Goal: Transaction & Acquisition: Obtain resource

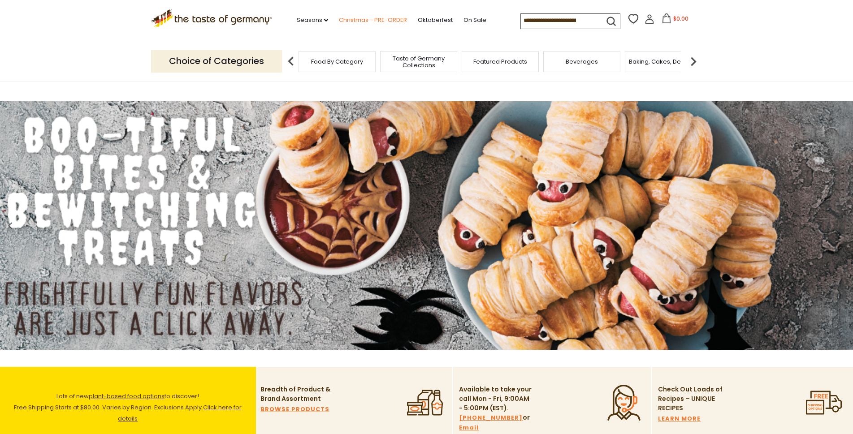
click at [379, 19] on link "Christmas - PRE-ORDER" at bounding box center [373, 20] width 68 height 10
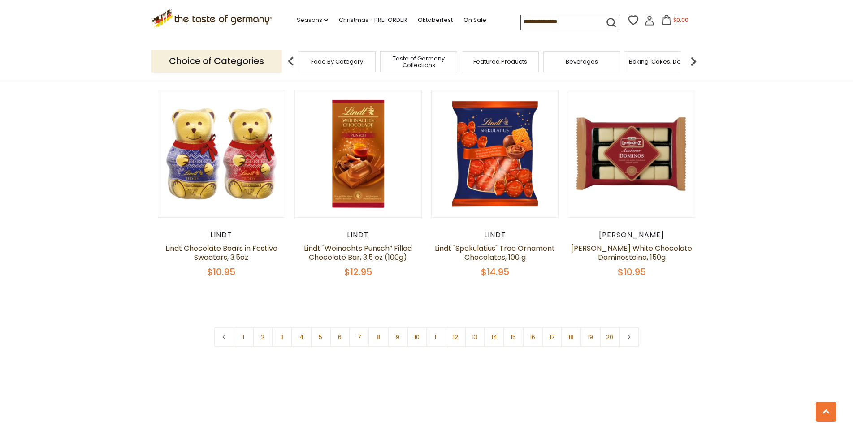
scroll to position [2094, 0]
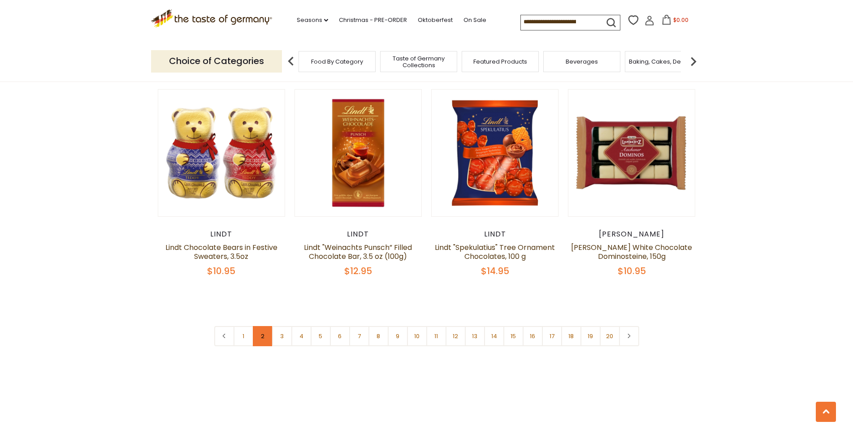
click at [264, 326] on link "2" at bounding box center [263, 336] width 20 height 20
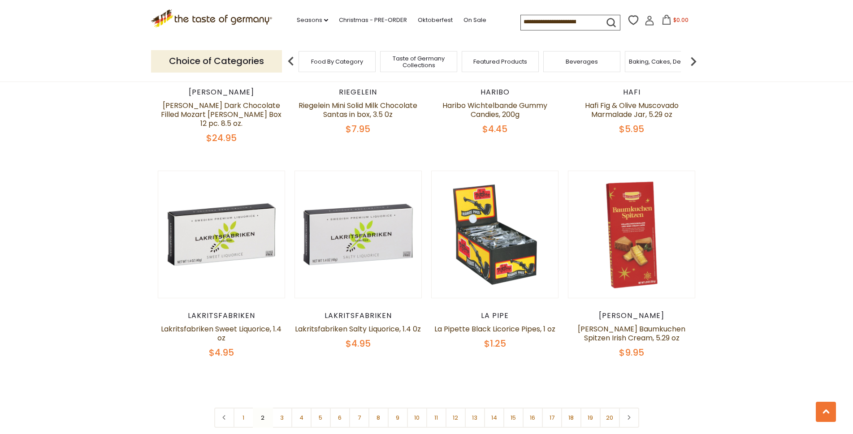
scroll to position [2049, 0]
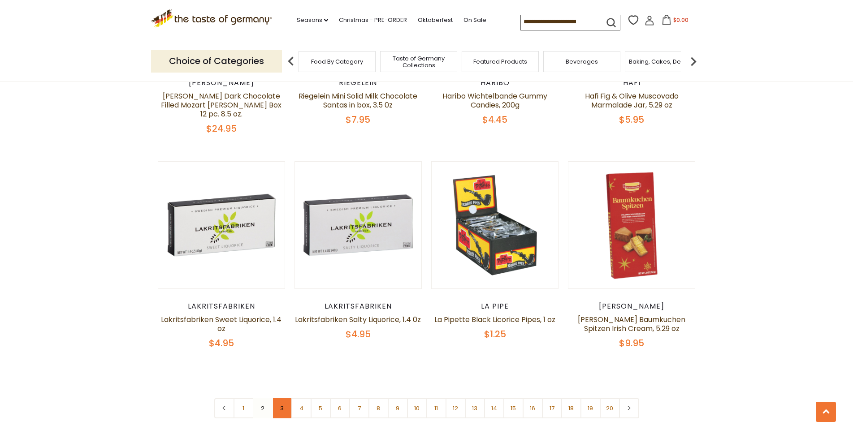
click at [280, 399] on link "3" at bounding box center [282, 409] width 20 height 20
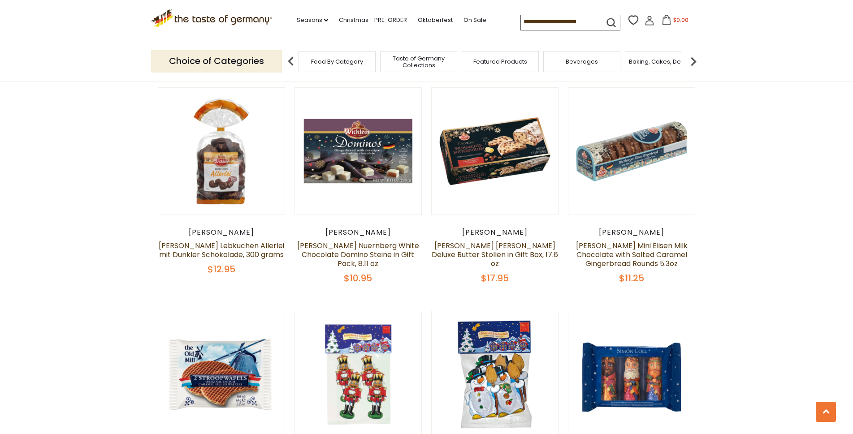
scroll to position [1230, 0]
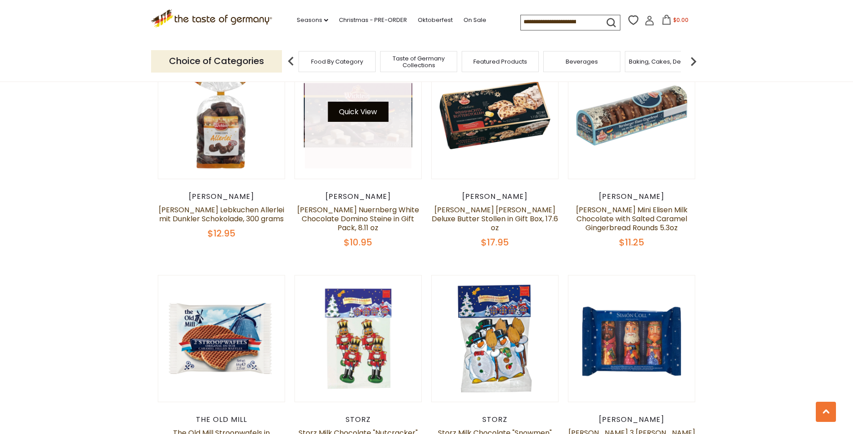
click at [367, 104] on button "Quick View" at bounding box center [358, 112] width 61 height 20
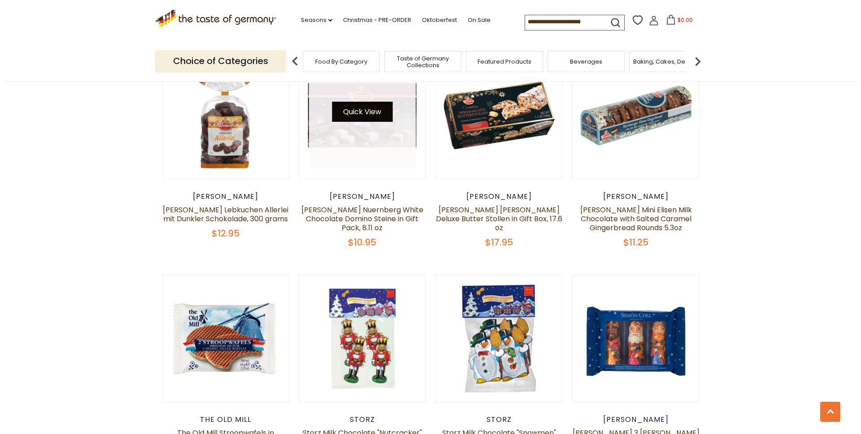
scroll to position [1232, 0]
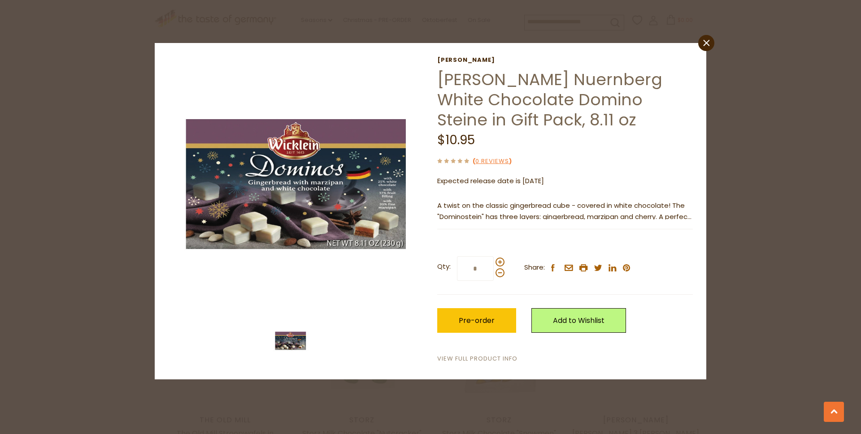
click at [495, 361] on link "View Full Product Info" at bounding box center [477, 359] width 80 height 9
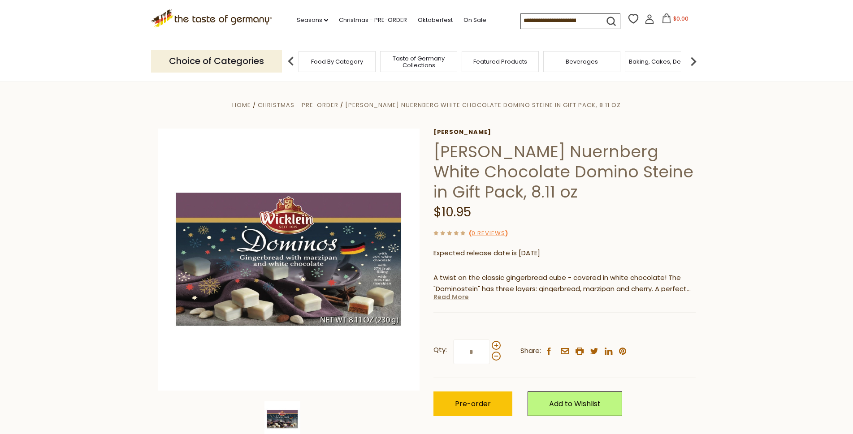
click at [445, 301] on link "Read More" at bounding box center [450, 297] width 35 height 9
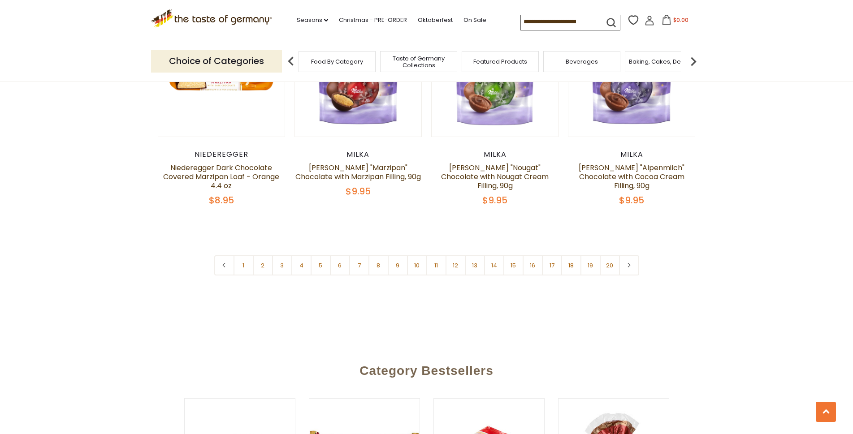
scroll to position [2150, 0]
click at [303, 260] on link "4" at bounding box center [301, 265] width 20 height 20
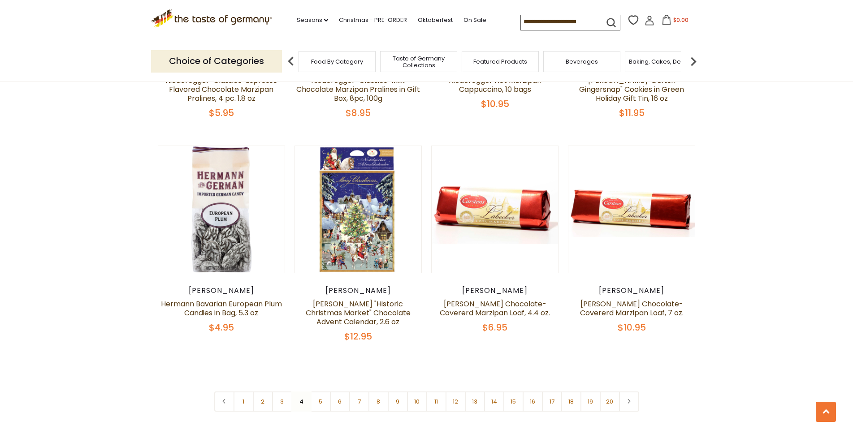
scroll to position [2043, 0]
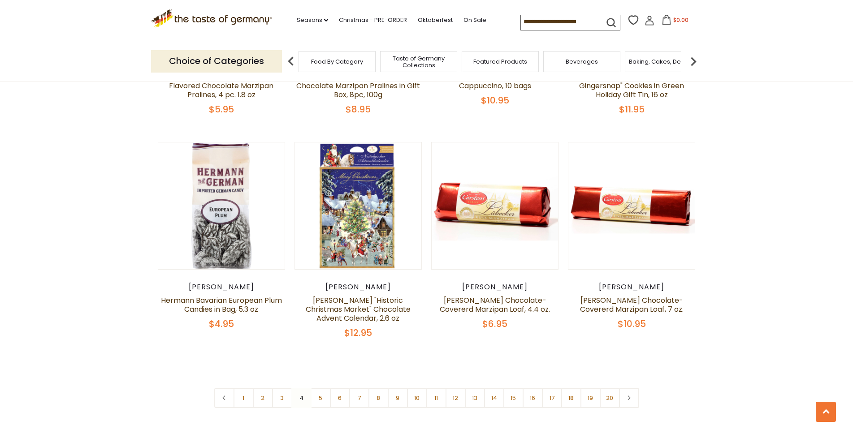
click at [301, 388] on nav "1 2 3 4 5 6 7 8 9 10 11 12 13 14 15 16 17 18 19 20" at bounding box center [426, 398] width 425 height 20
click at [319, 388] on link "5" at bounding box center [321, 398] width 20 height 20
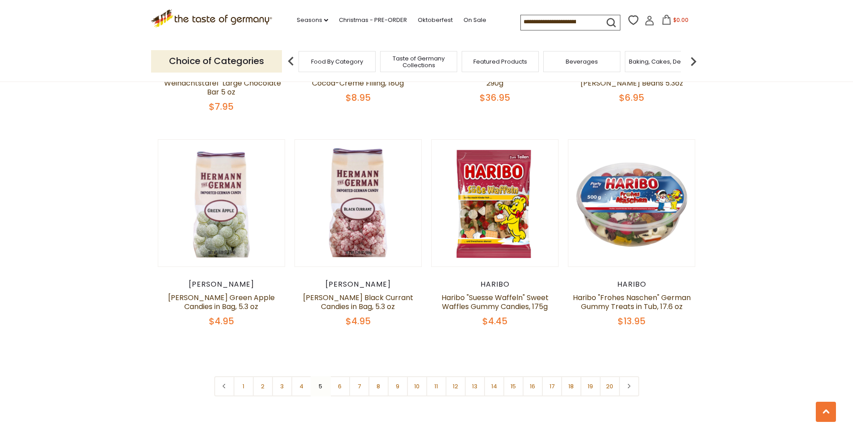
scroll to position [2036, 0]
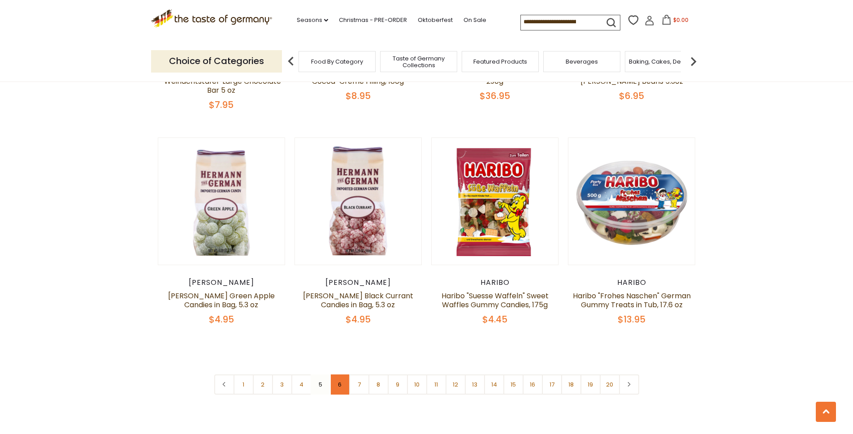
click at [343, 375] on link "6" at bounding box center [340, 385] width 20 height 20
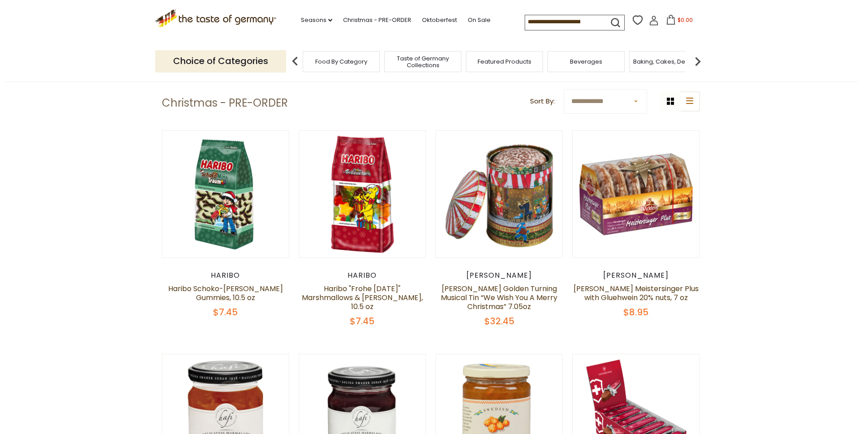
scroll to position [260, 0]
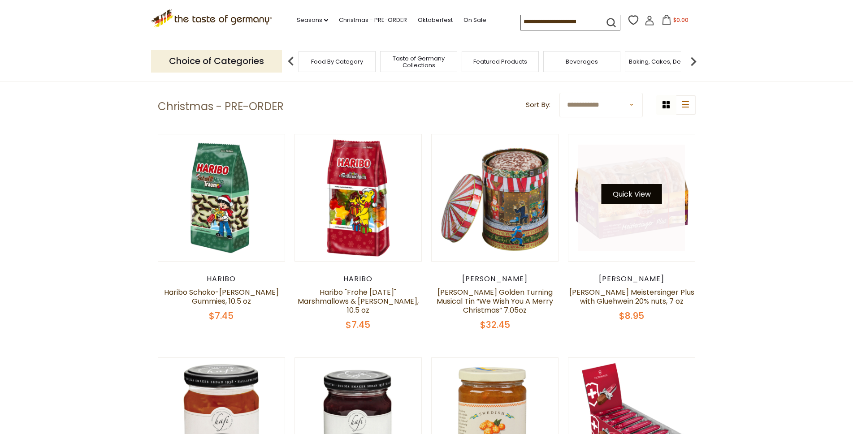
click at [632, 198] on button "Quick View" at bounding box center [632, 194] width 61 height 20
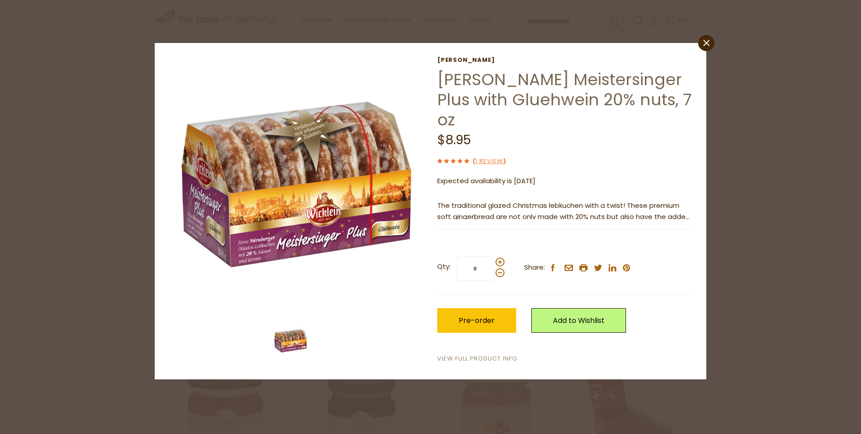
click at [483, 355] on link "View Full Product Info" at bounding box center [477, 359] width 80 height 9
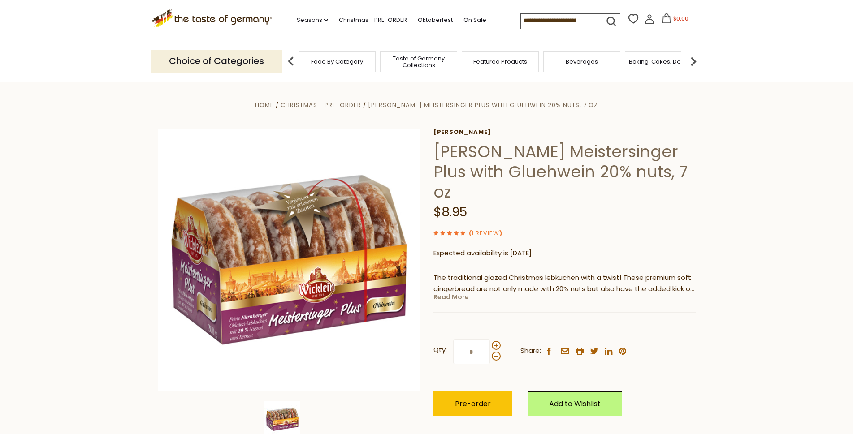
click at [453, 293] on link "Read More" at bounding box center [450, 297] width 35 height 9
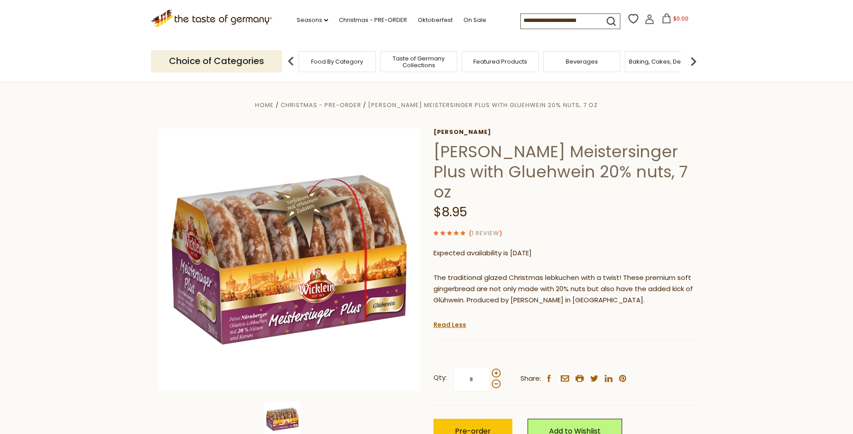
click at [491, 229] on link "1 Review" at bounding box center [486, 233] width 28 height 9
click at [455, 231] on use at bounding box center [456, 233] width 4 height 4
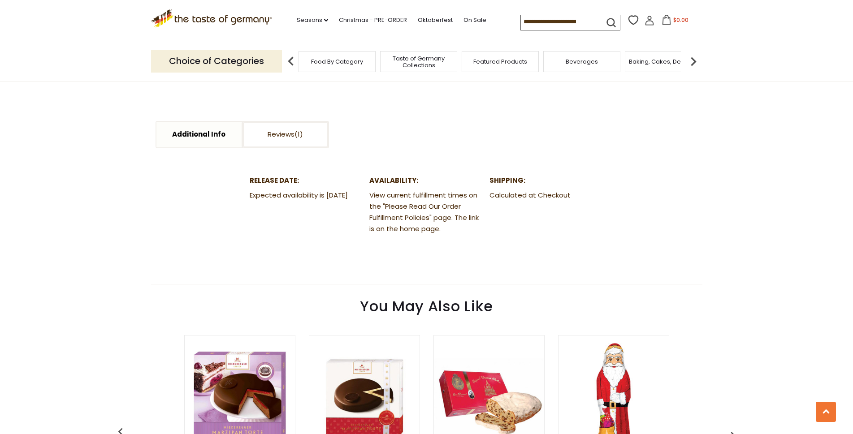
scroll to position [455, 0]
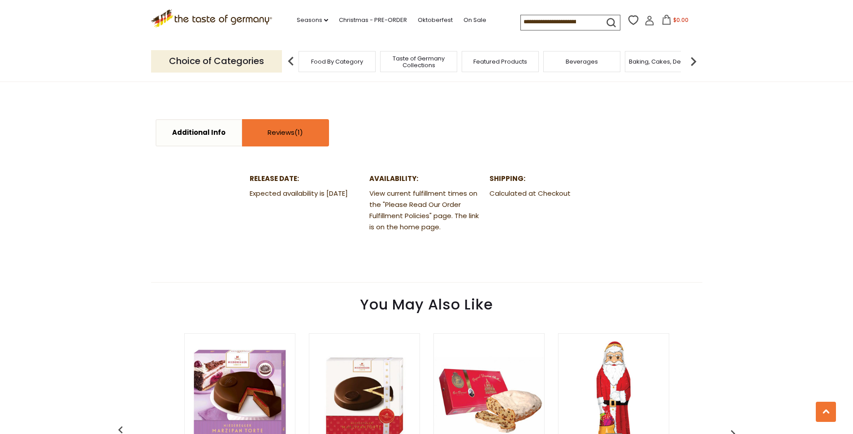
click at [280, 120] on link "Reviews" at bounding box center [285, 133] width 85 height 26
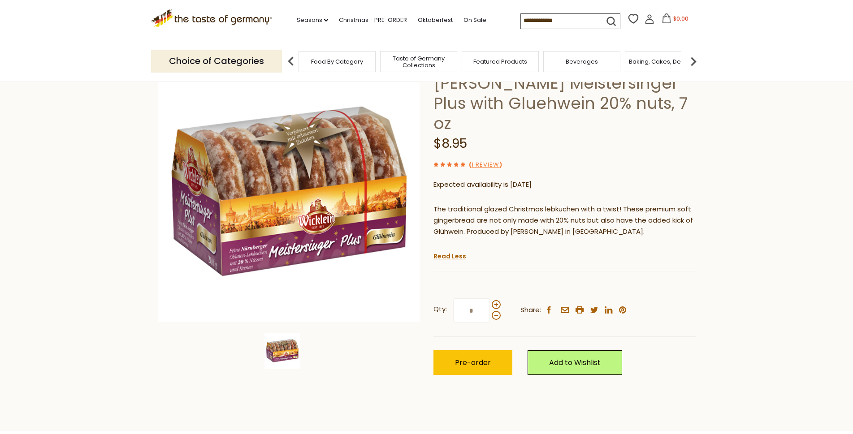
scroll to position [0, 0]
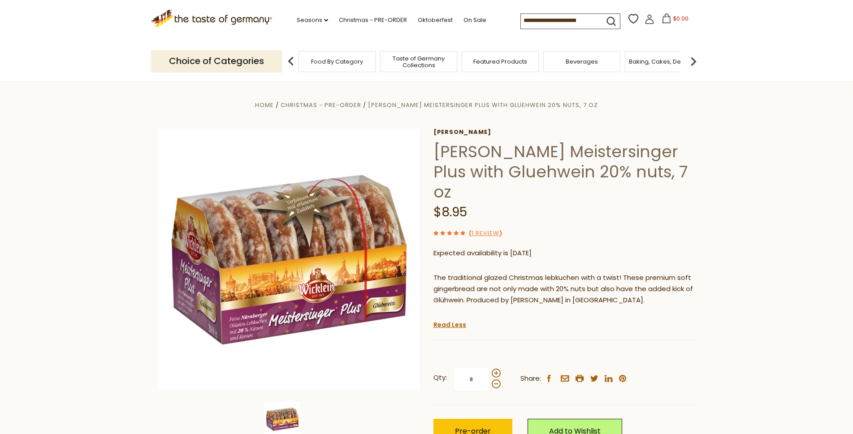
click at [646, 21] on icon at bounding box center [650, 21] width 8 height 5
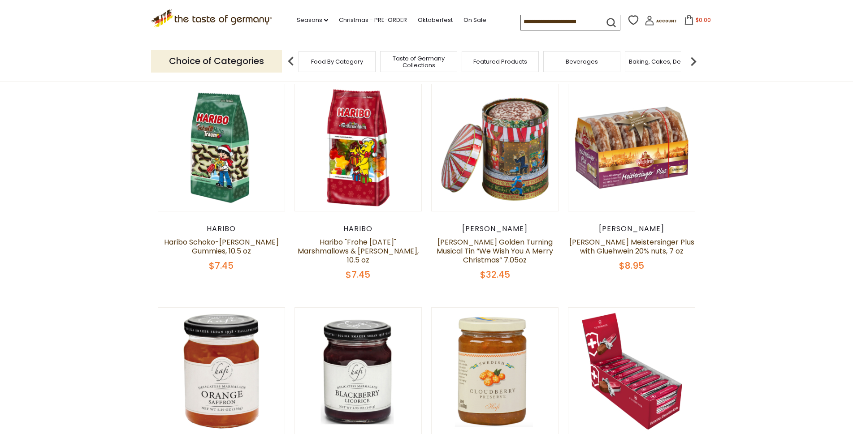
scroll to position [355, 0]
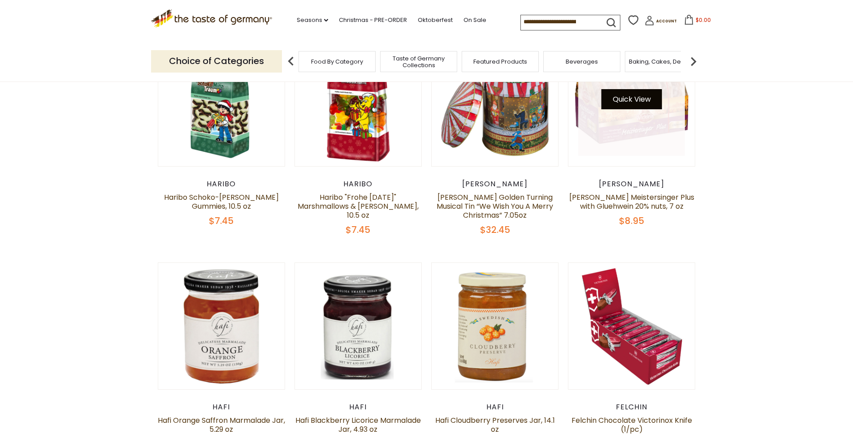
click at [634, 106] on button "Quick View" at bounding box center [632, 99] width 61 height 20
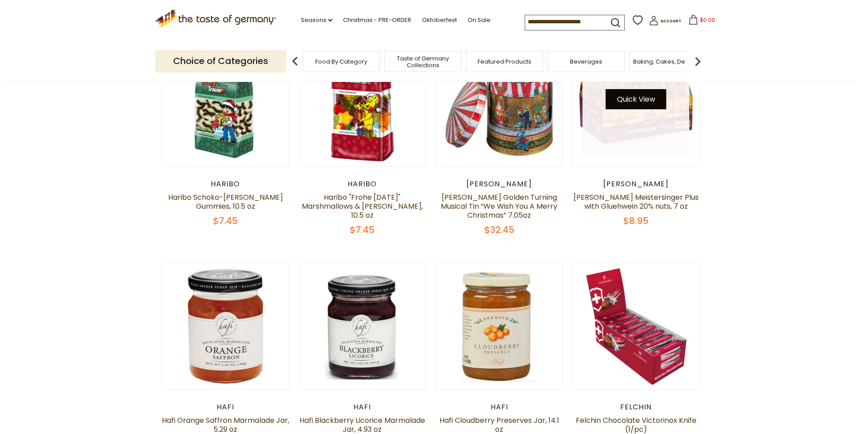
scroll to position [357, 0]
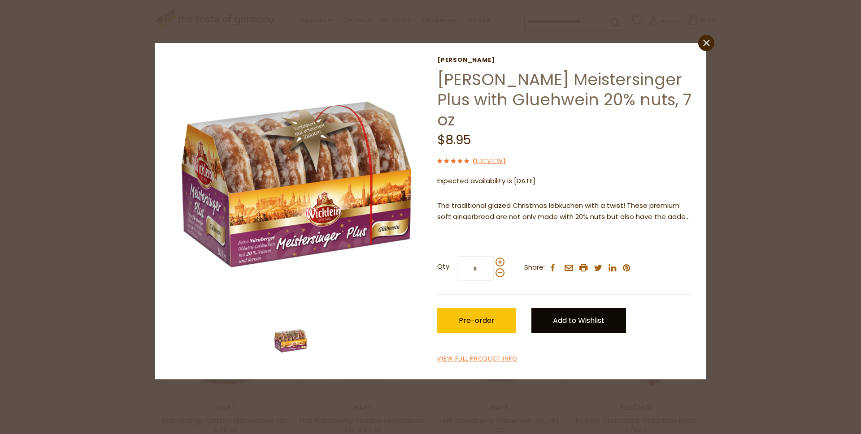
click at [572, 308] on link "Add to Wishlist" at bounding box center [578, 320] width 95 height 25
click at [562, 347] on link "Christmas" at bounding box center [566, 351] width 35 height 9
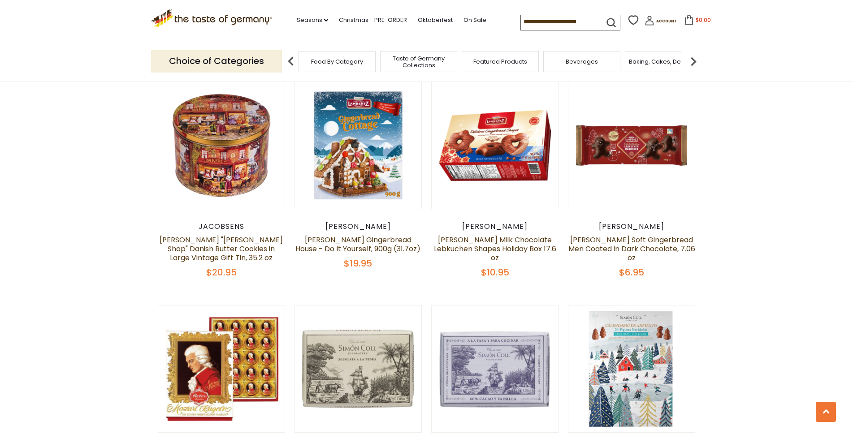
scroll to position [982, 0]
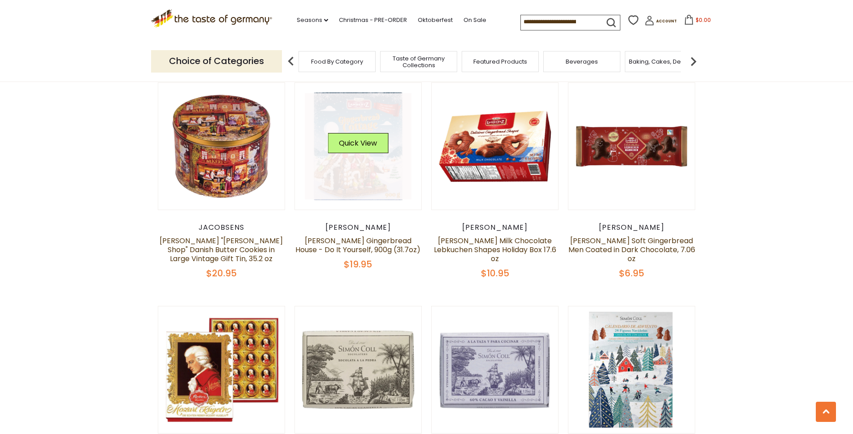
click at [368, 140] on button "Quick View" at bounding box center [358, 143] width 61 height 20
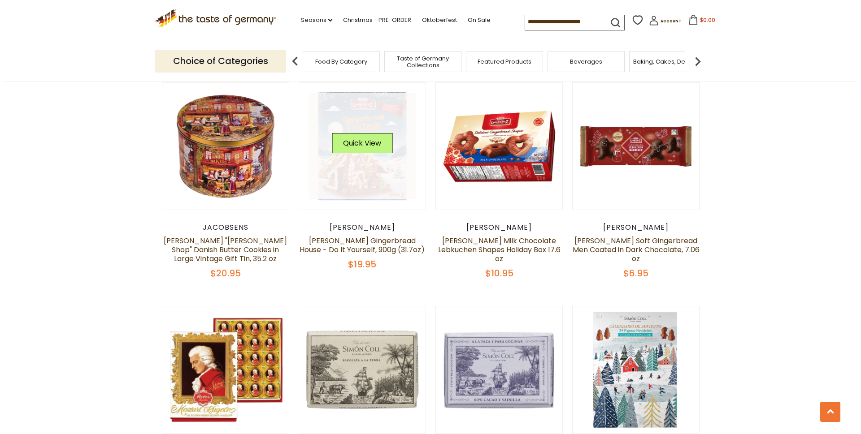
scroll to position [984, 0]
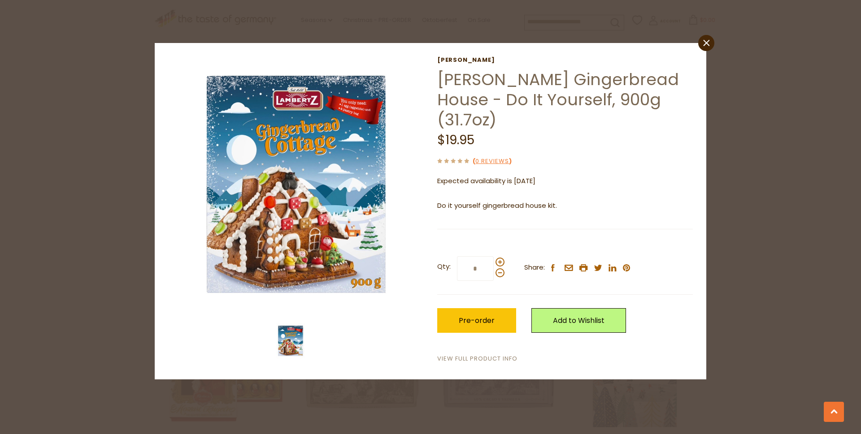
click at [478, 355] on link "View Full Product Info" at bounding box center [477, 359] width 80 height 9
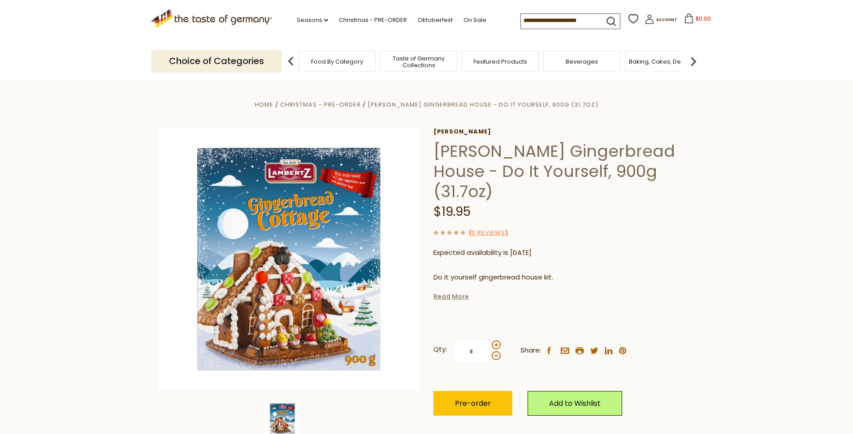
click at [449, 292] on link "Read More" at bounding box center [450, 296] width 35 height 9
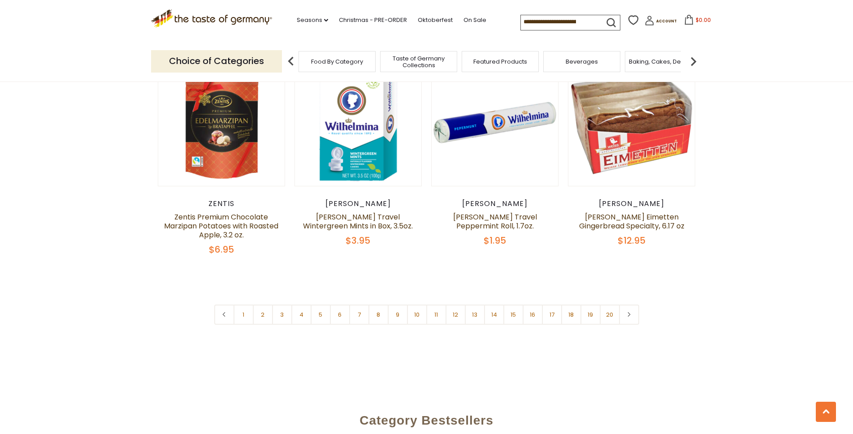
scroll to position [2125, 0]
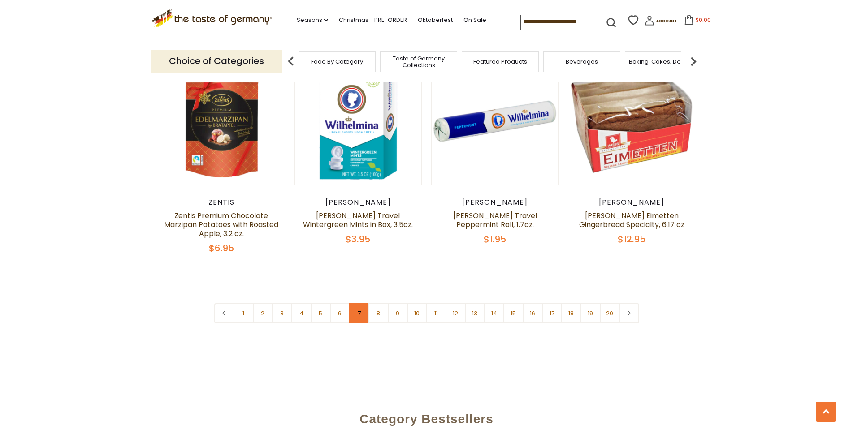
click at [360, 303] on link "7" at bounding box center [359, 313] width 20 height 20
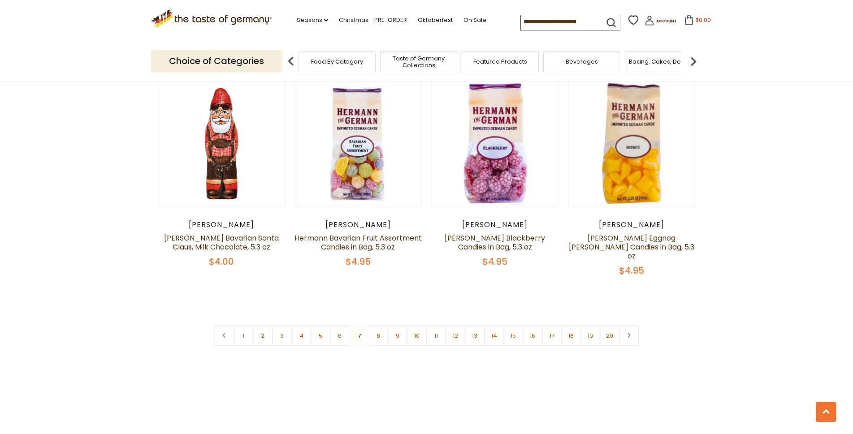
scroll to position [2109, 0]
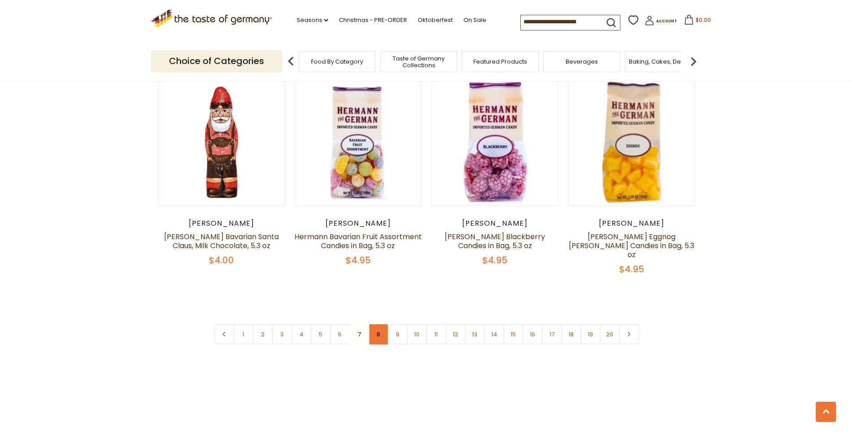
click at [376, 325] on link "8" at bounding box center [378, 335] width 20 height 20
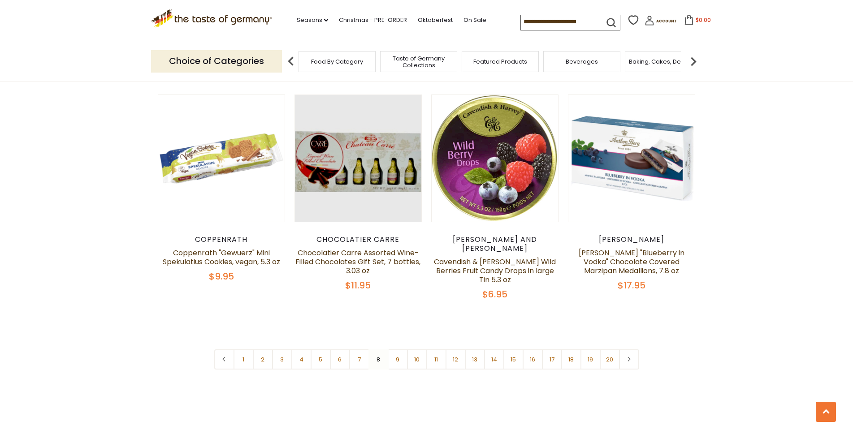
scroll to position [2082, 0]
click at [398, 349] on link "9" at bounding box center [398, 359] width 20 height 20
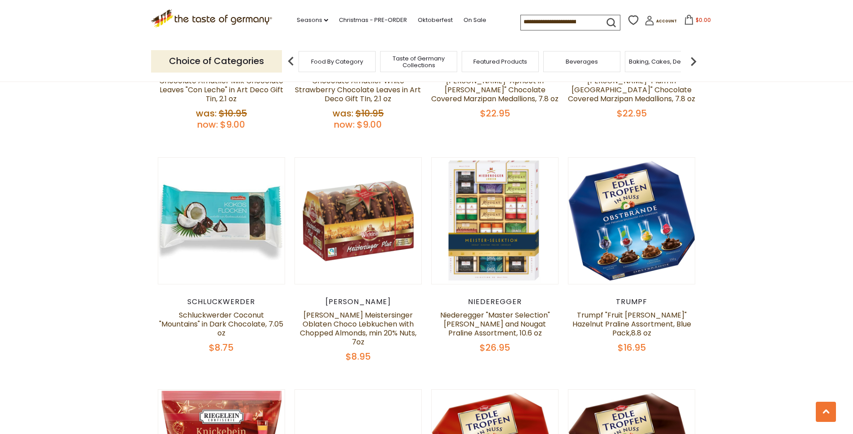
scroll to position [1394, 0]
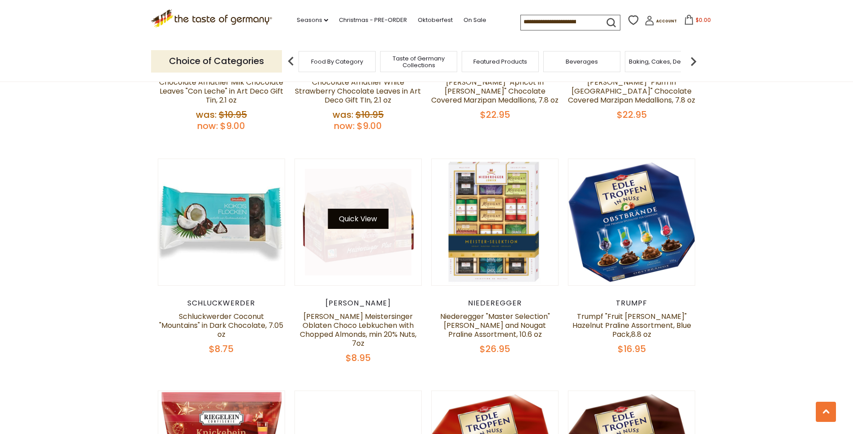
click at [377, 216] on button "Quick View" at bounding box center [358, 219] width 61 height 20
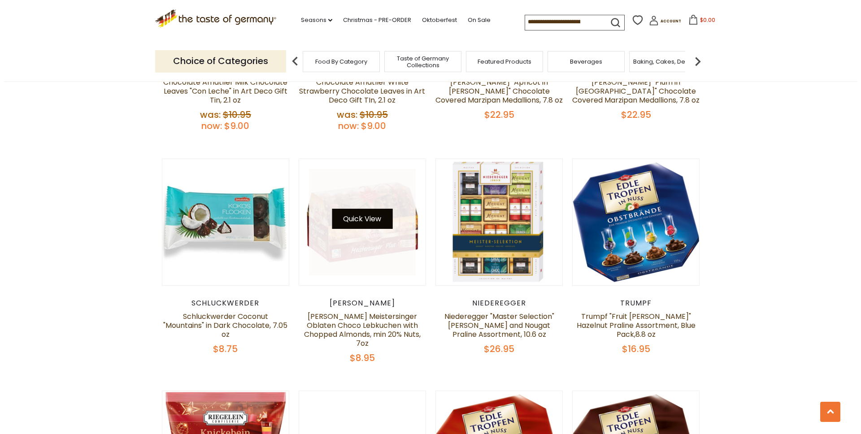
scroll to position [1395, 0]
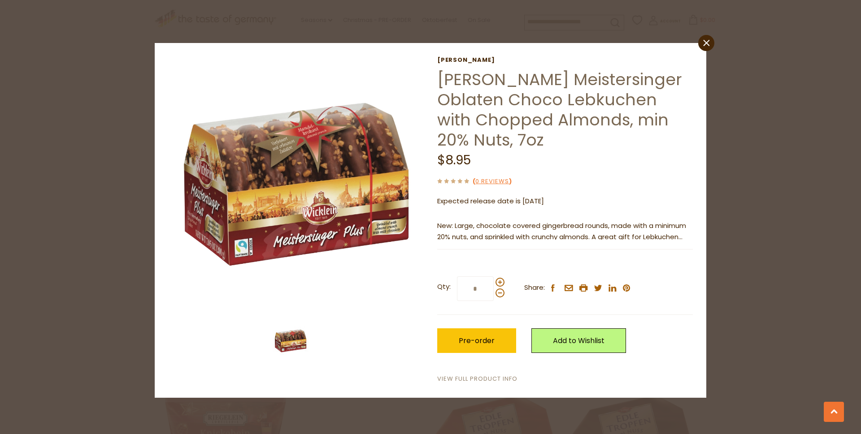
click at [467, 379] on link "View Full Product Info" at bounding box center [477, 379] width 80 height 9
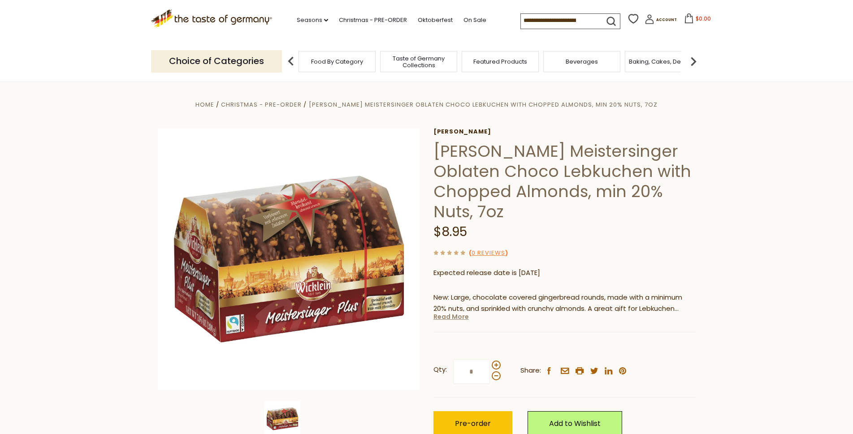
click at [454, 319] on link "Read More" at bounding box center [450, 316] width 35 height 9
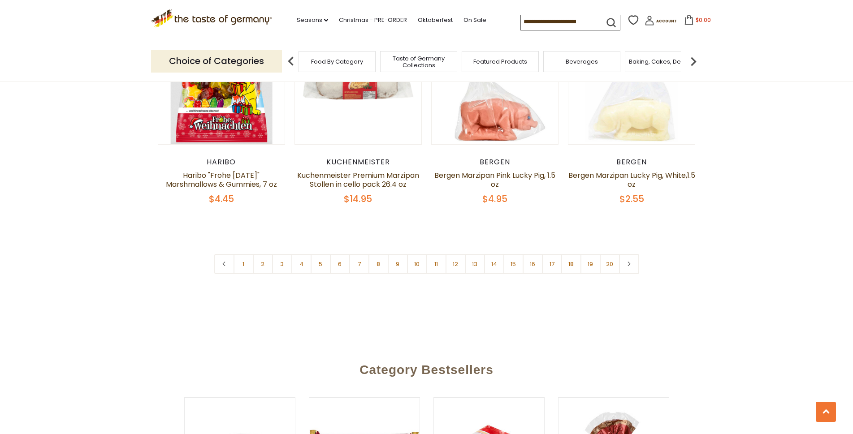
scroll to position [2217, 0]
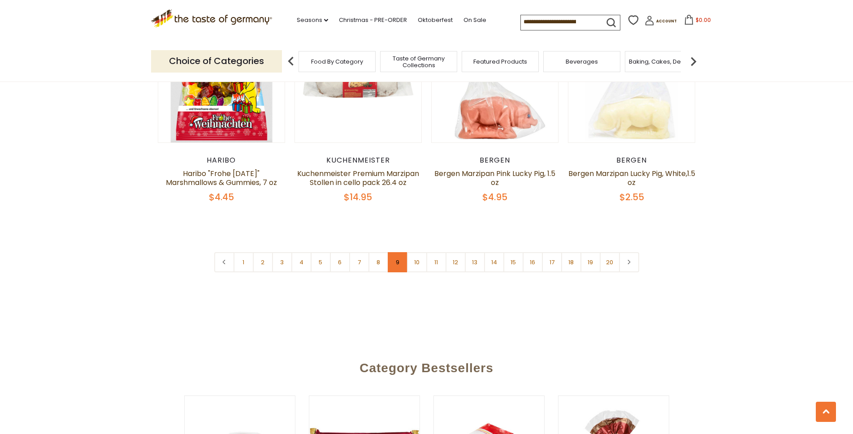
click at [403, 252] on link "9" at bounding box center [398, 262] width 20 height 20
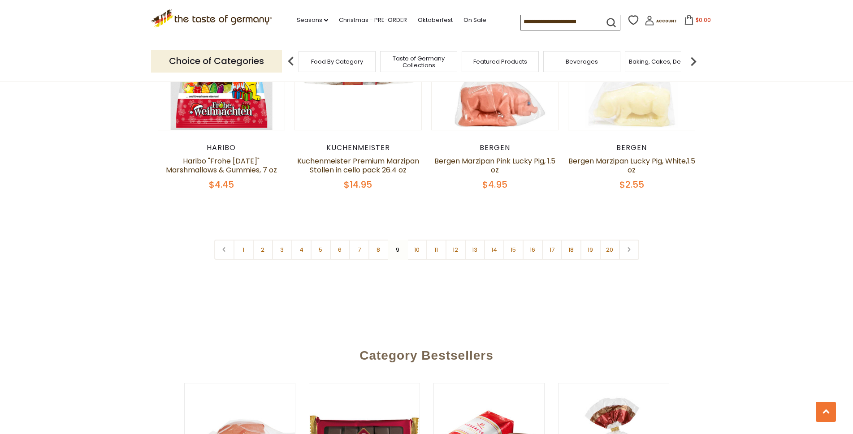
scroll to position [2230, 0]
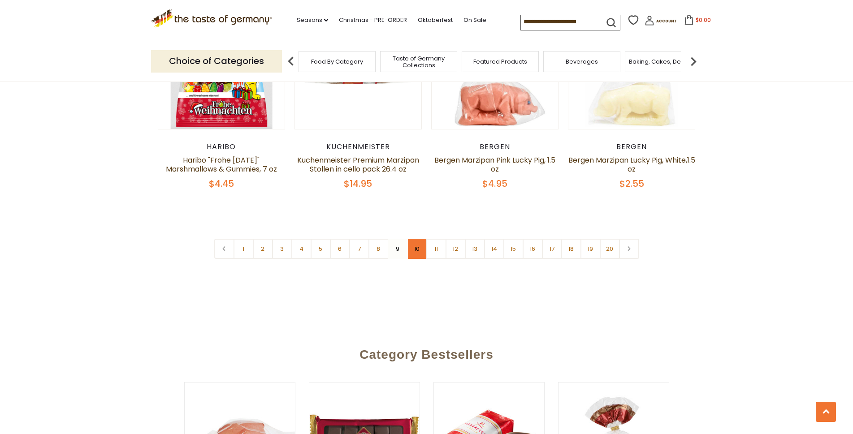
click at [415, 239] on link "10" at bounding box center [417, 249] width 20 height 20
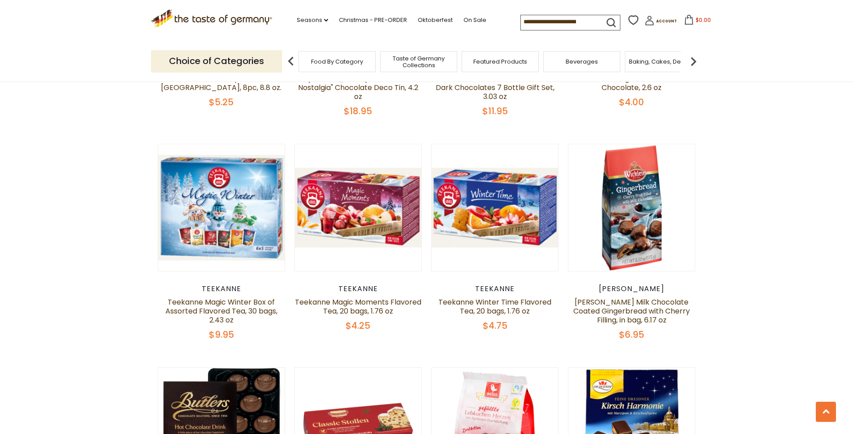
scroll to position [1603, 0]
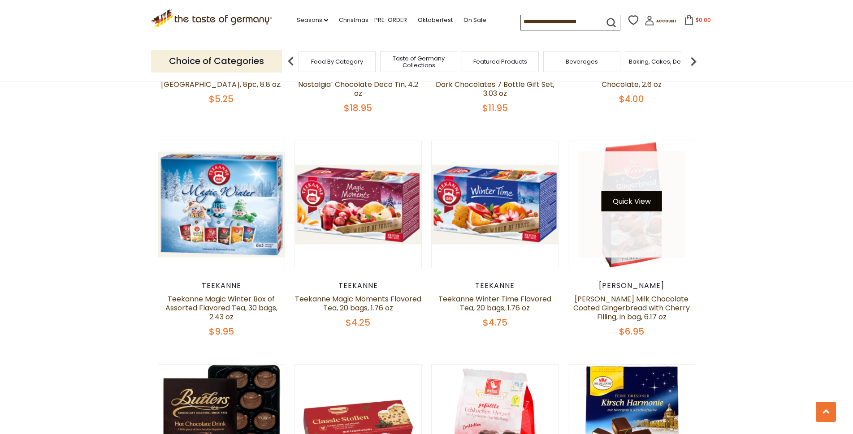
click at [631, 191] on button "Quick View" at bounding box center [632, 201] width 61 height 20
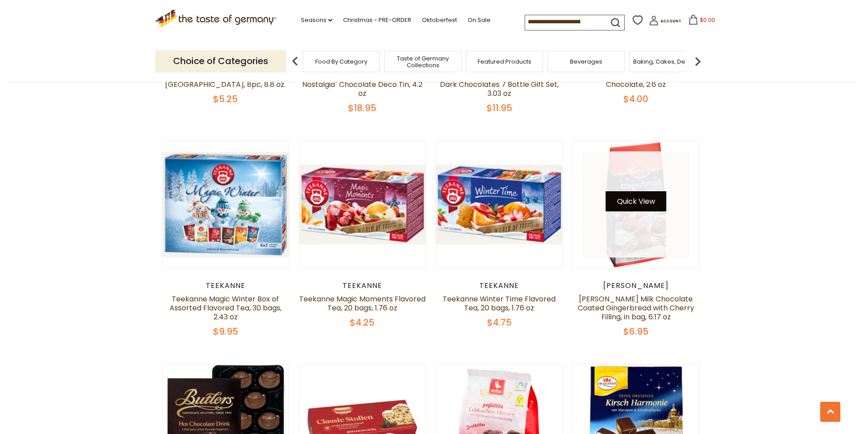
scroll to position [1605, 0]
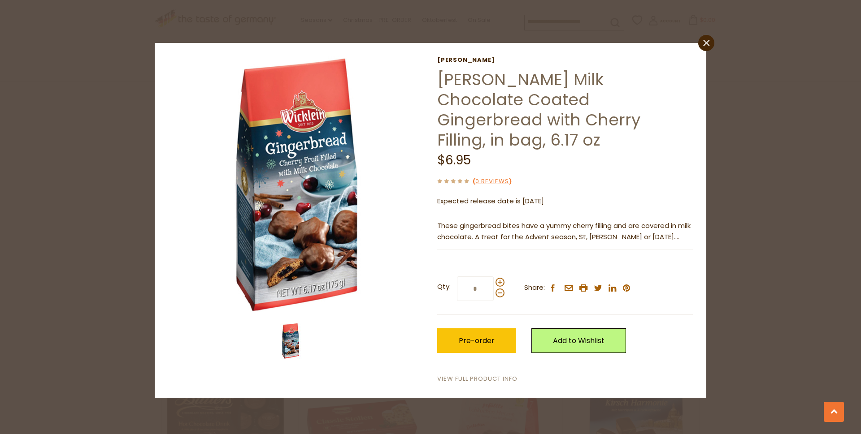
click at [465, 375] on link "View Full Product Info" at bounding box center [477, 379] width 80 height 9
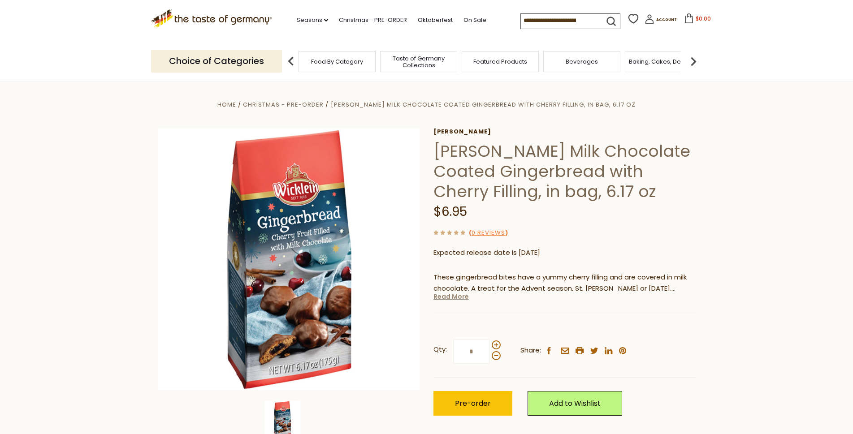
click at [452, 297] on link "Read More" at bounding box center [450, 296] width 35 height 9
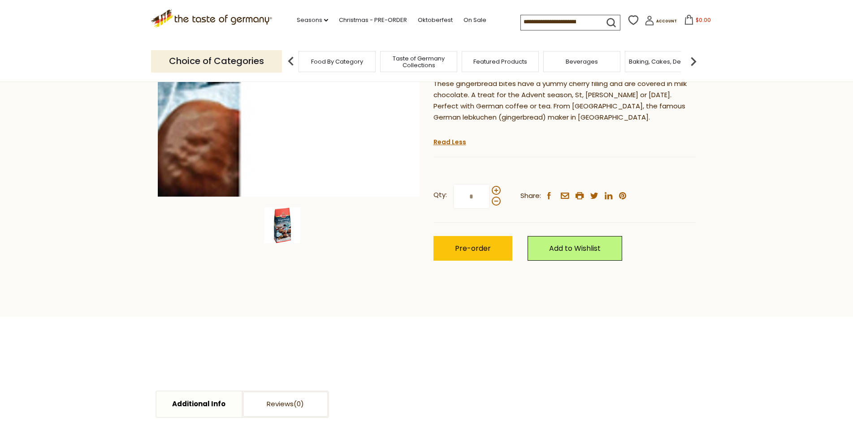
scroll to position [195, 0]
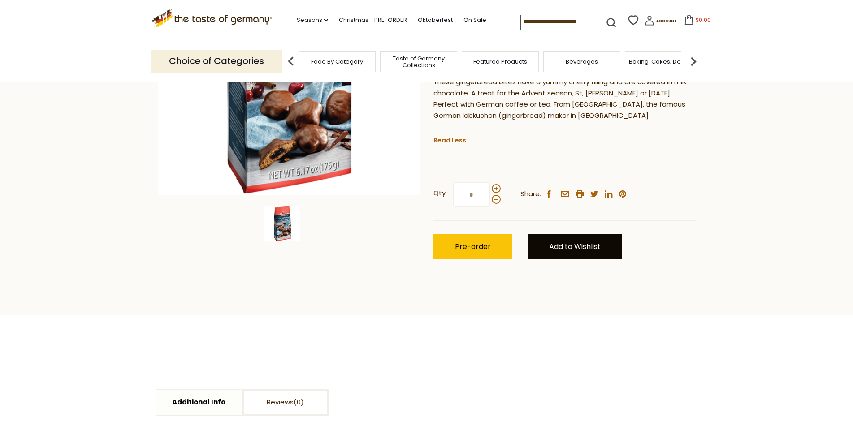
click at [571, 243] on link "Add to Wishlist" at bounding box center [575, 246] width 95 height 25
click at [566, 277] on link "Christmas" at bounding box center [563, 277] width 35 height 9
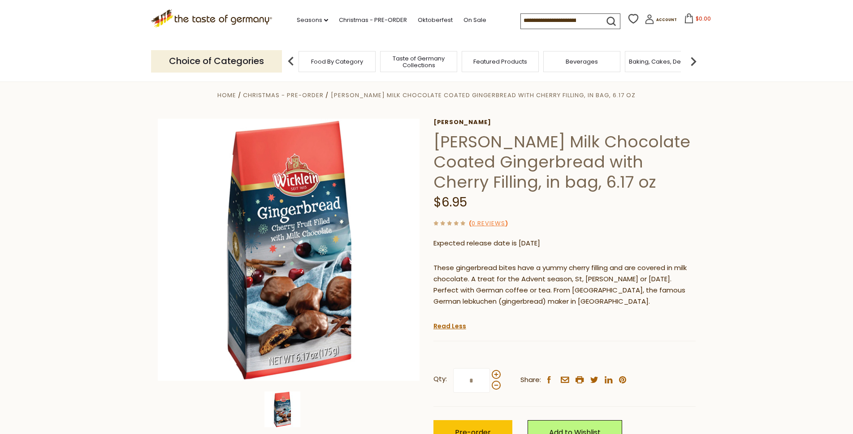
scroll to position [0, 0]
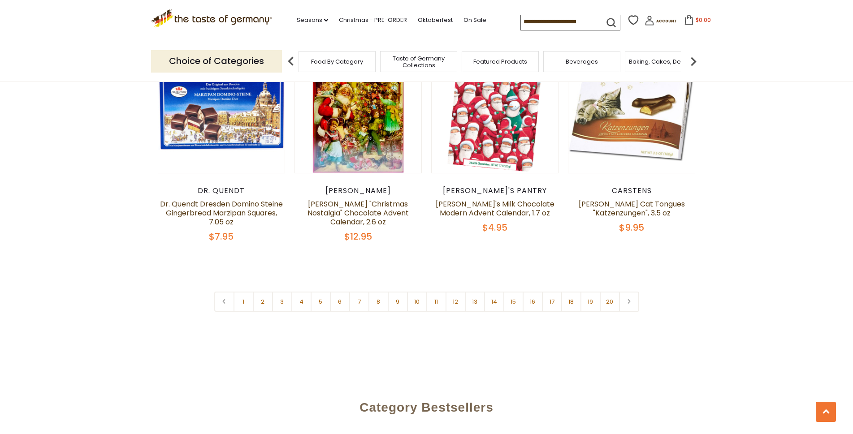
scroll to position [2149, 0]
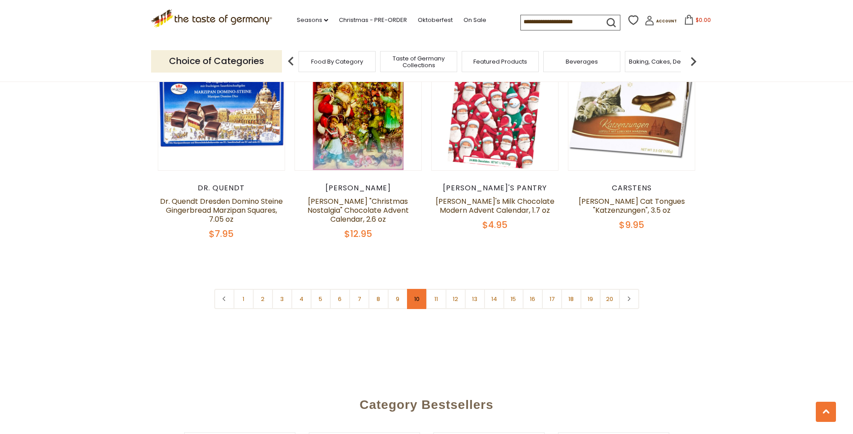
click at [416, 289] on link "10" at bounding box center [417, 299] width 20 height 20
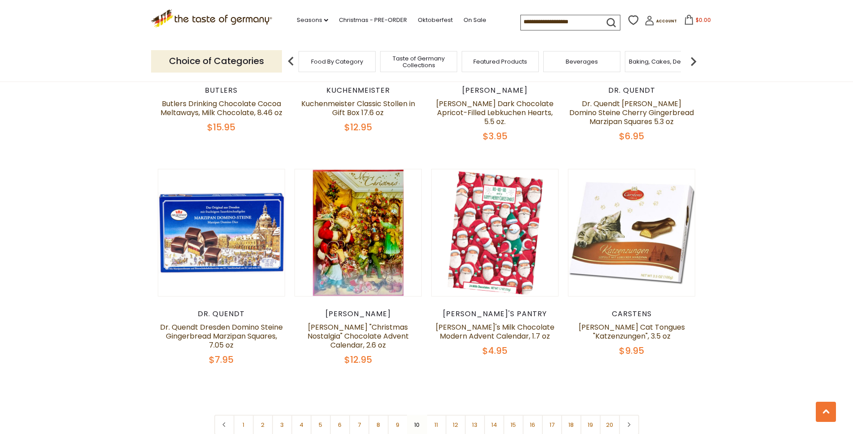
scroll to position [2020, 0]
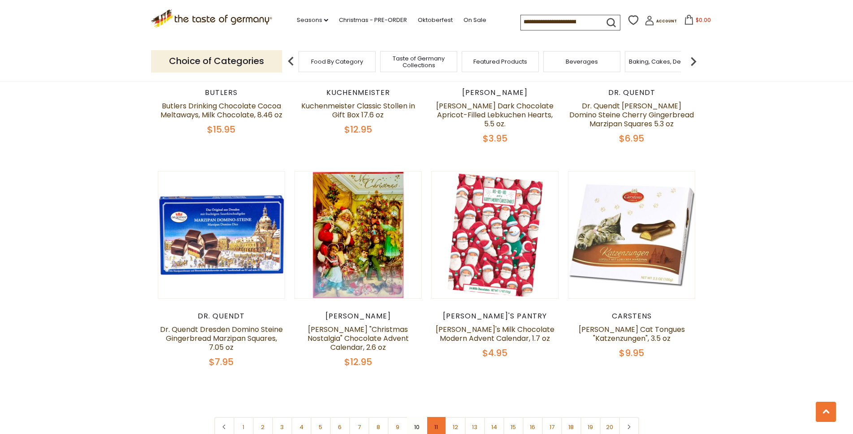
click at [436, 417] on link "11" at bounding box center [436, 427] width 20 height 20
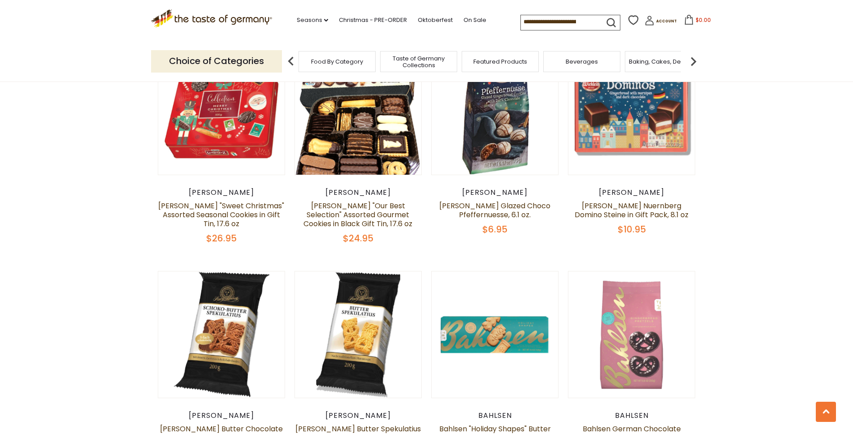
scroll to position [1243, 0]
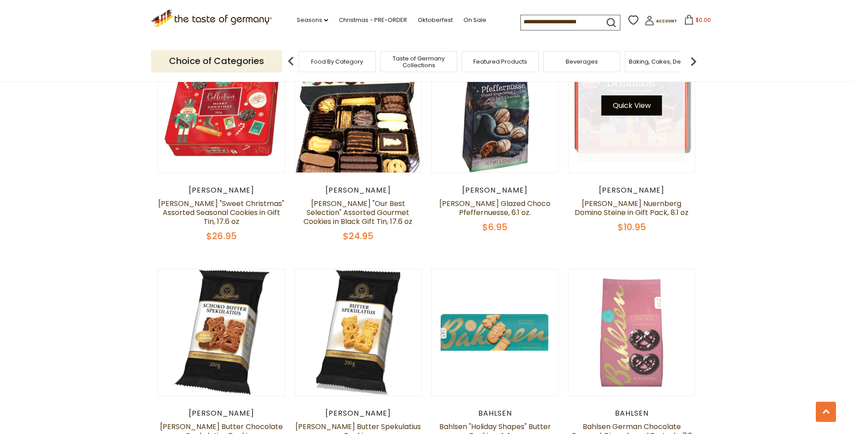
click at [632, 112] on button "Quick View" at bounding box center [632, 105] width 61 height 20
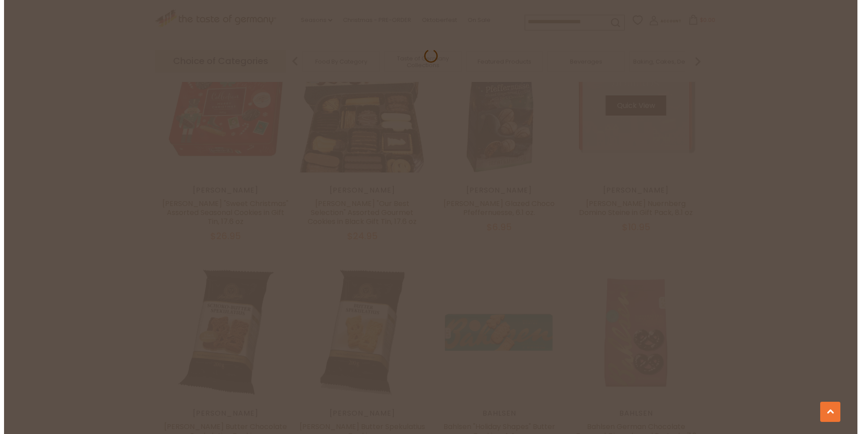
scroll to position [1245, 0]
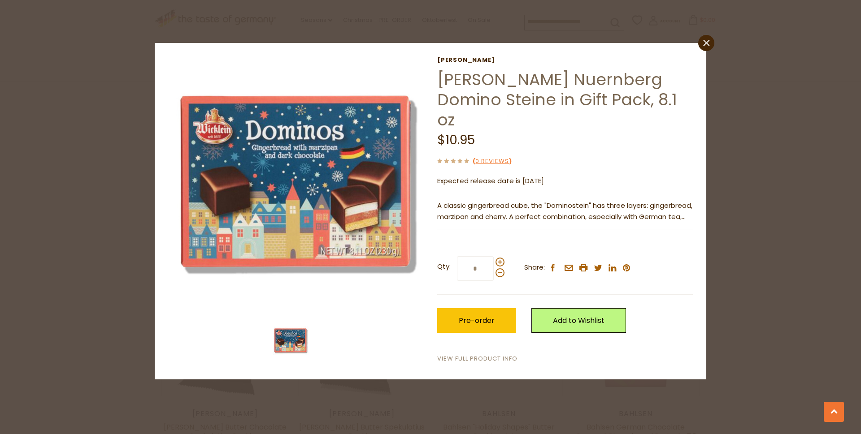
click at [467, 355] on link "View Full Product Info" at bounding box center [477, 359] width 80 height 9
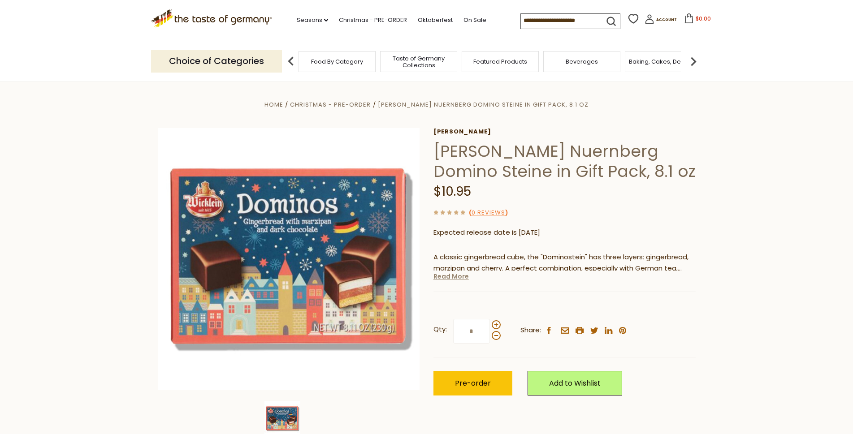
click at [446, 277] on link "Read More" at bounding box center [450, 276] width 35 height 9
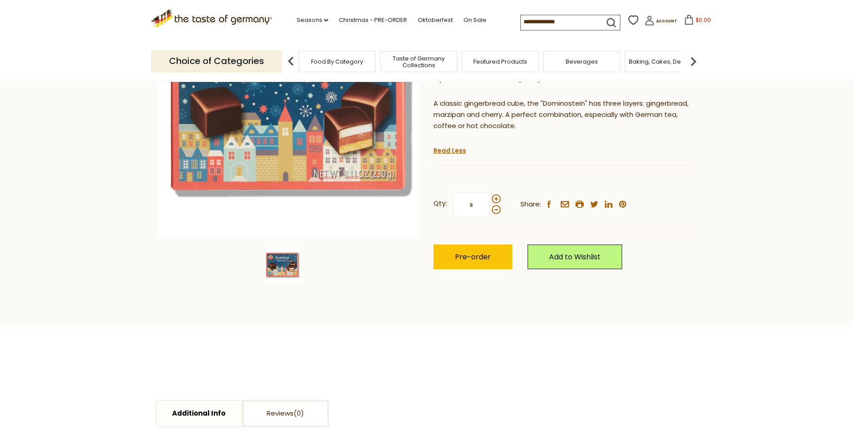
scroll to position [158, 0]
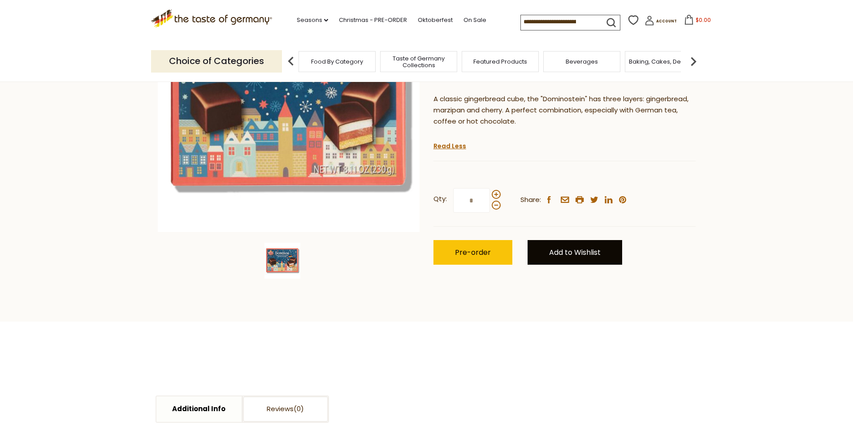
click at [572, 250] on link "Add to Wishlist" at bounding box center [575, 252] width 95 height 25
click at [566, 282] on link "Christmas" at bounding box center [563, 282] width 35 height 9
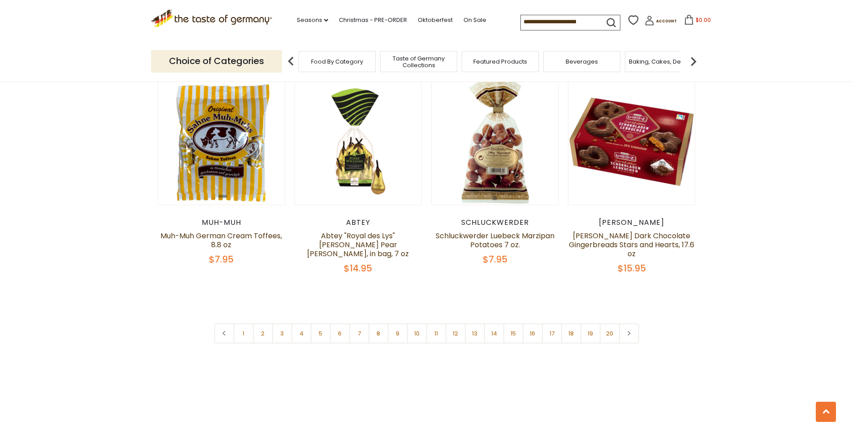
scroll to position [2114, 0]
click at [457, 325] on link "12" at bounding box center [456, 333] width 20 height 20
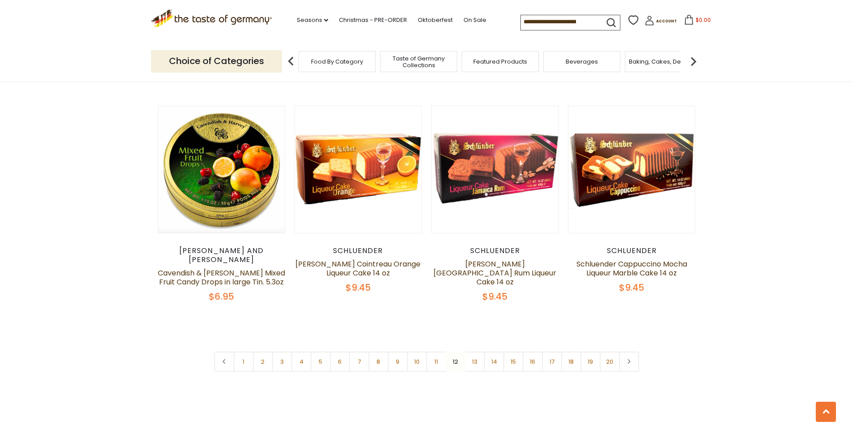
scroll to position [2092, 0]
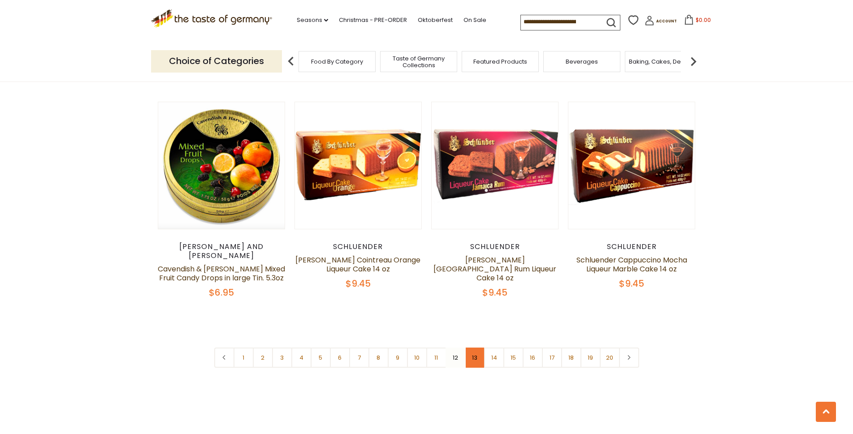
click at [474, 348] on link "13" at bounding box center [475, 358] width 20 height 20
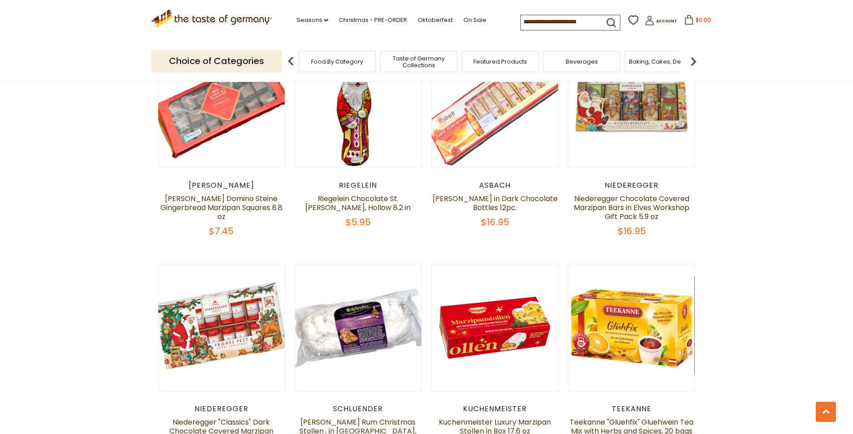
scroll to position [805, 0]
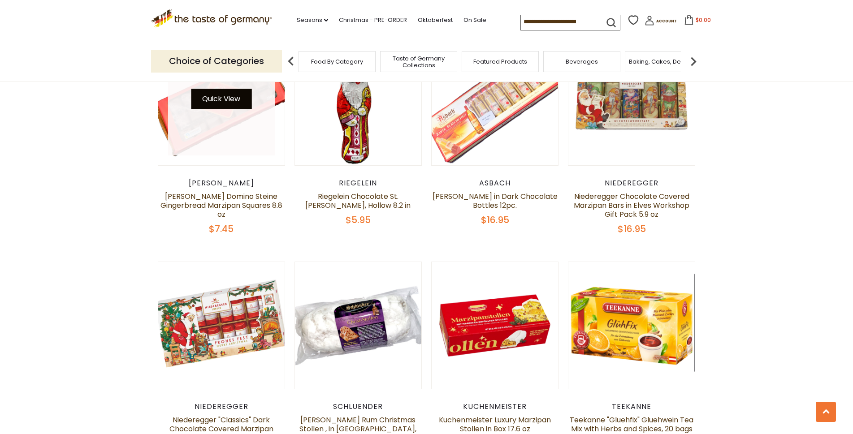
click at [218, 103] on button "Quick View" at bounding box center [221, 99] width 61 height 20
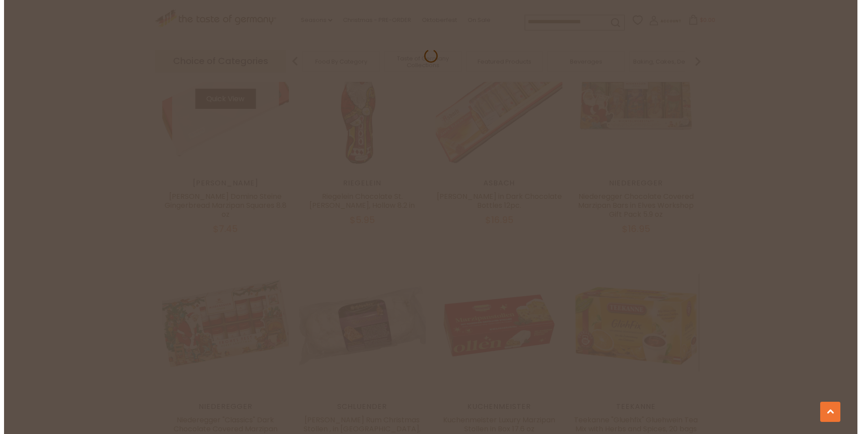
scroll to position [807, 0]
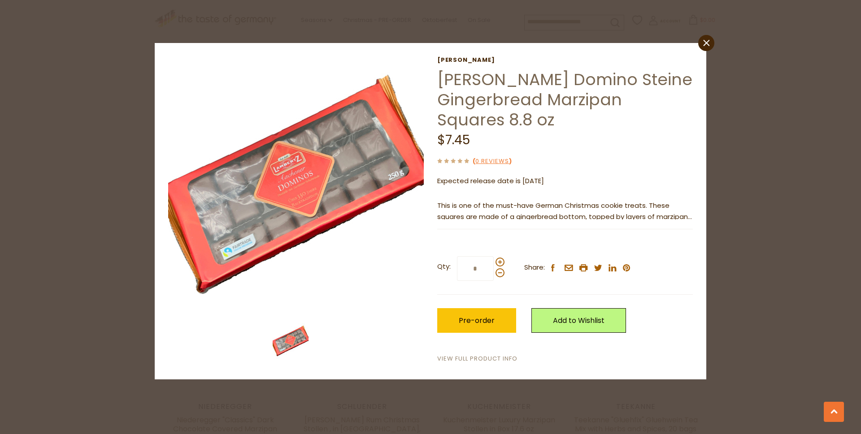
click at [467, 360] on link "View Full Product Info" at bounding box center [477, 359] width 80 height 9
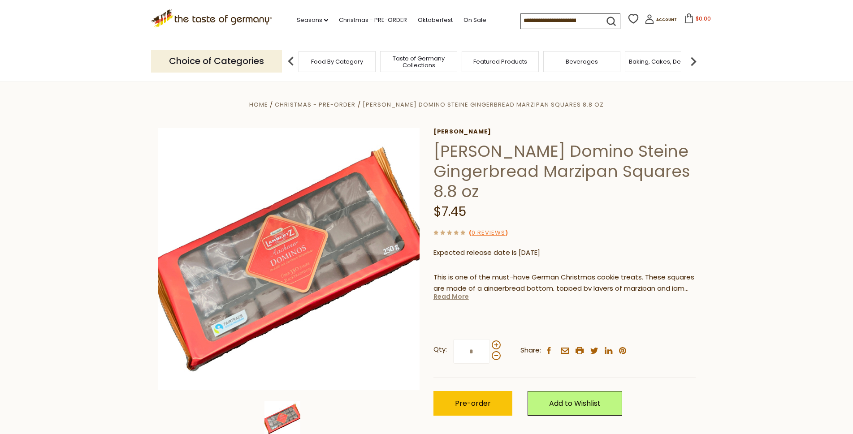
click at [453, 299] on link "Read More" at bounding box center [450, 296] width 35 height 9
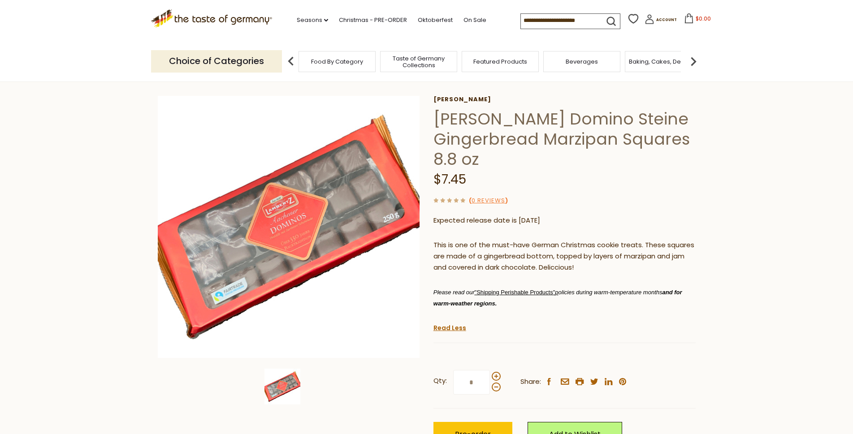
scroll to position [31, 0]
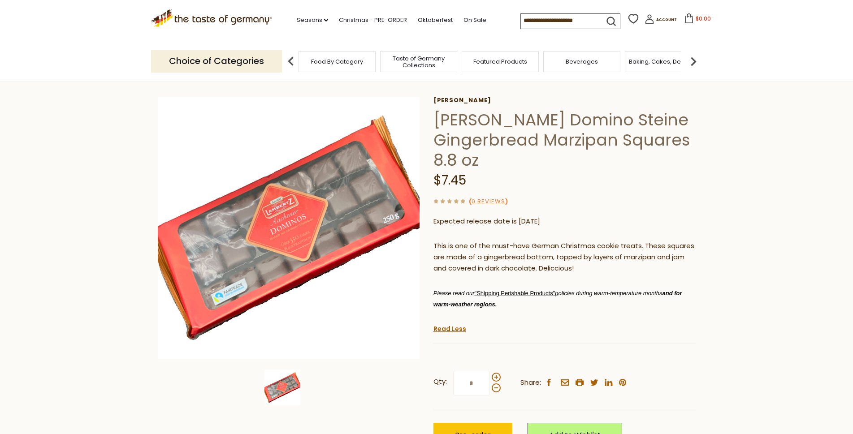
drag, startPoint x: 0, startPoint y: 0, endPoint x: 9, endPoint y: 156, distance: 156.3
click at [9, 156] on section "Home Christmas - PRE-ORDER Lambertz Domino Steine Gingerbread Marzipan Squares …" at bounding box center [426, 277] width 853 height 454
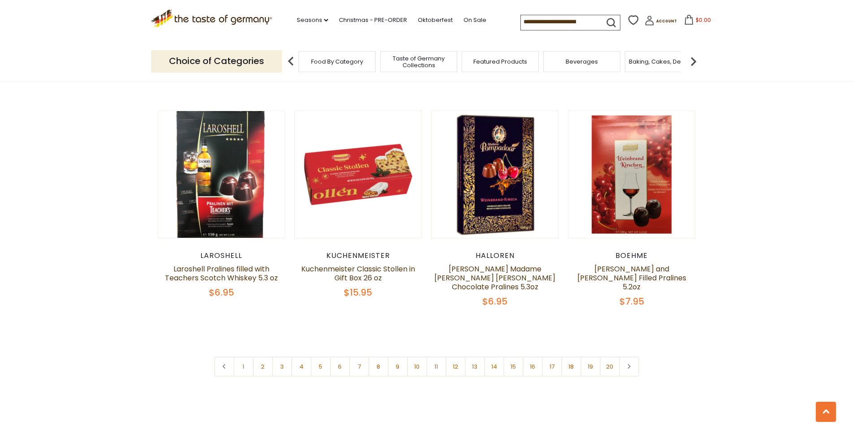
scroll to position [2076, 0]
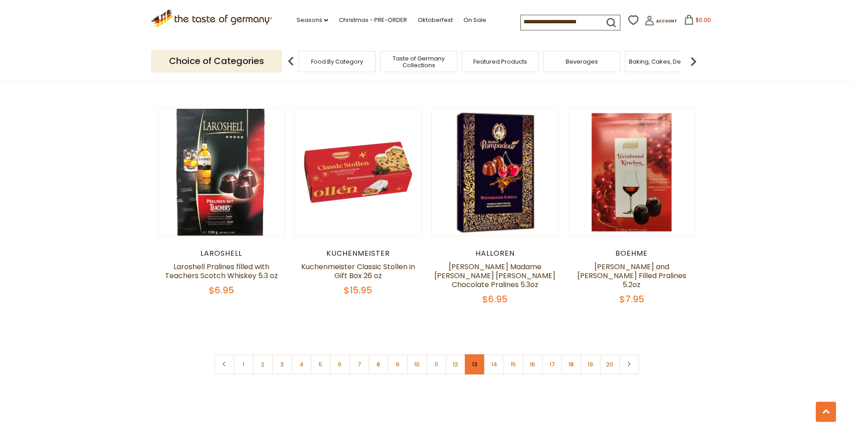
click at [474, 365] on link "13" at bounding box center [475, 365] width 20 height 20
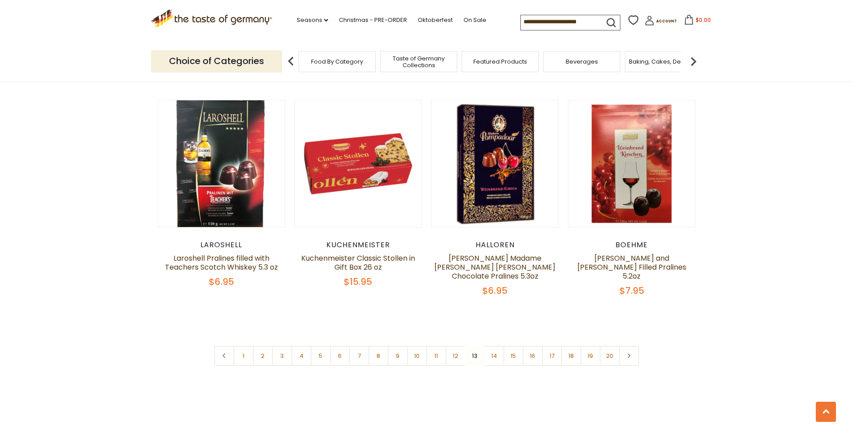
scroll to position [2085, 0]
click at [498, 355] on link "14" at bounding box center [494, 356] width 20 height 20
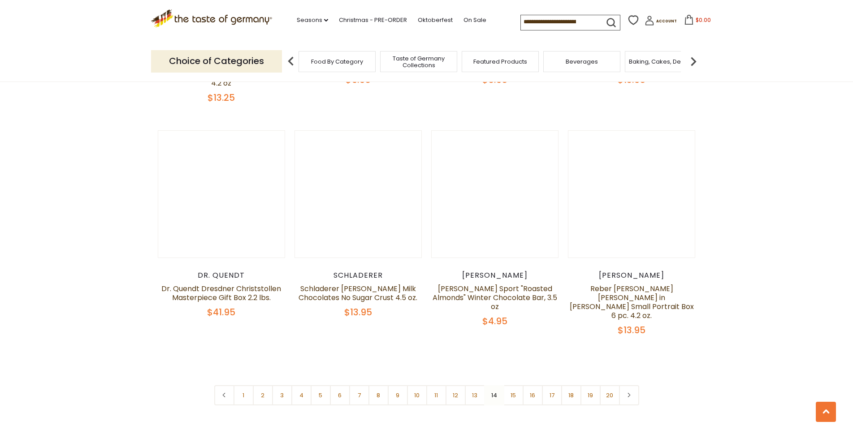
scroll to position [2068, 0]
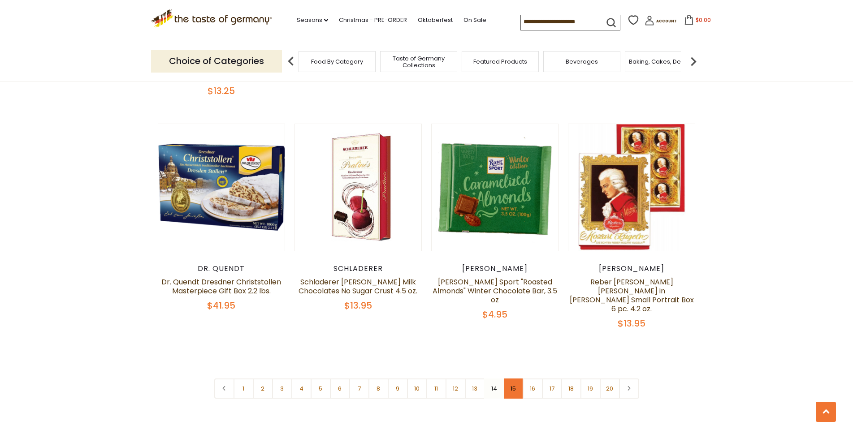
click at [513, 379] on link "15" at bounding box center [513, 389] width 20 height 20
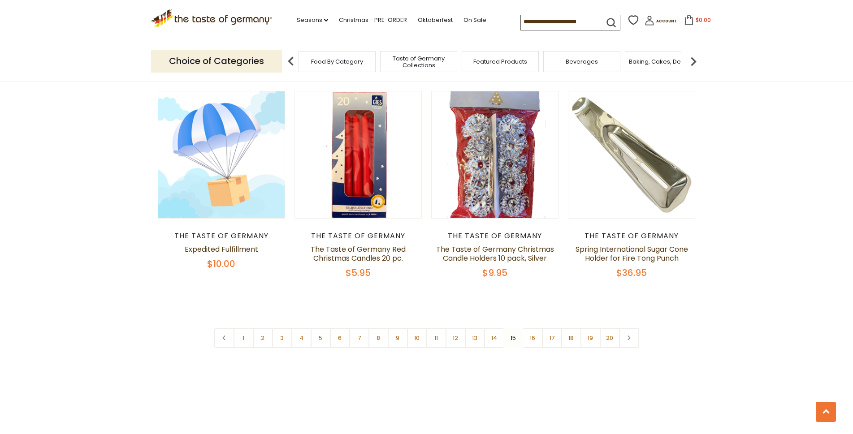
scroll to position [2061, 0]
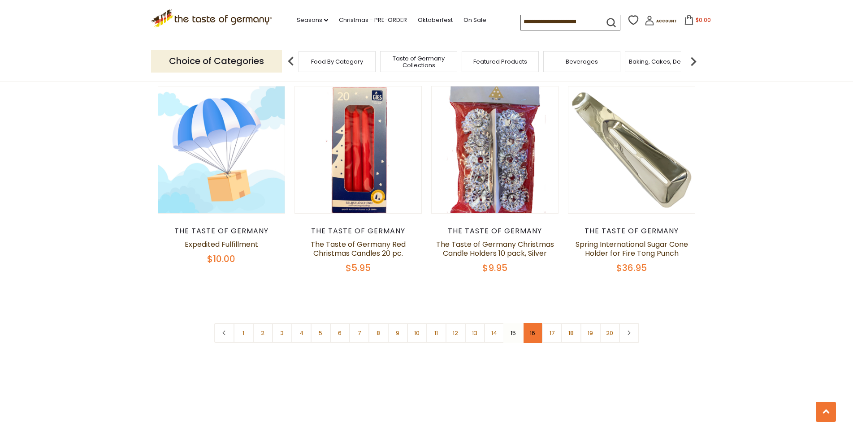
click at [534, 323] on link "16" at bounding box center [533, 333] width 20 height 20
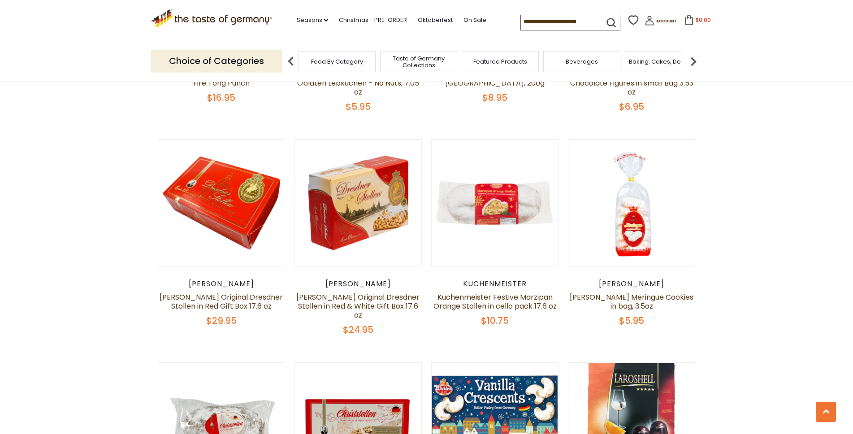
scroll to position [494, 0]
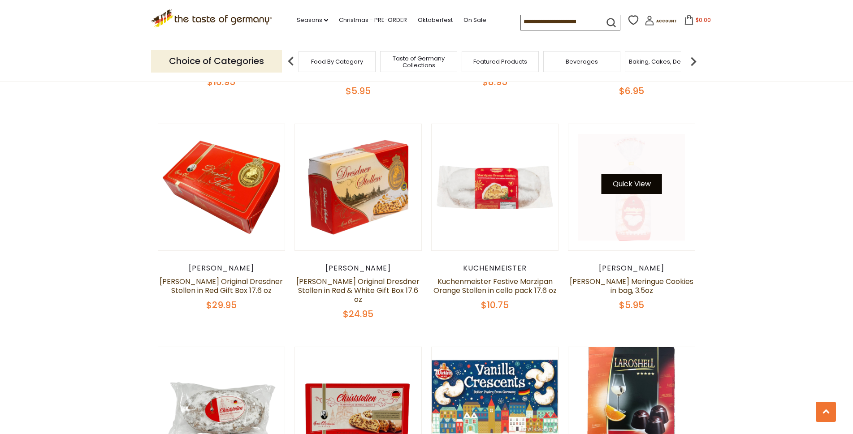
click at [631, 188] on button "Quick View" at bounding box center [632, 184] width 61 height 20
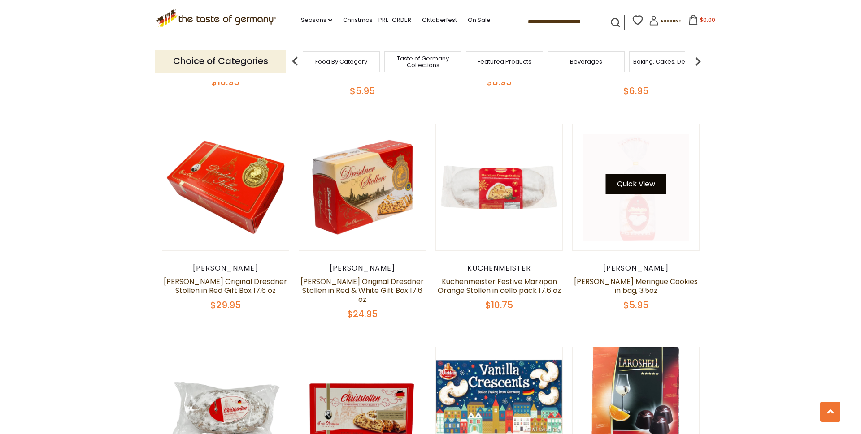
scroll to position [496, 0]
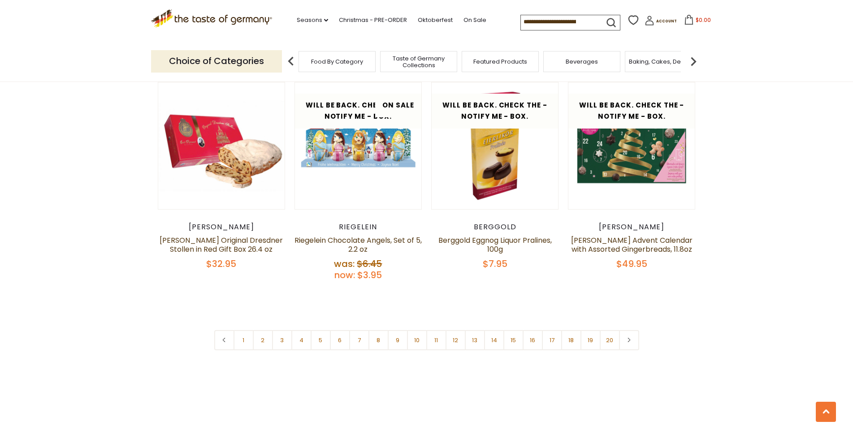
scroll to position [2104, 0]
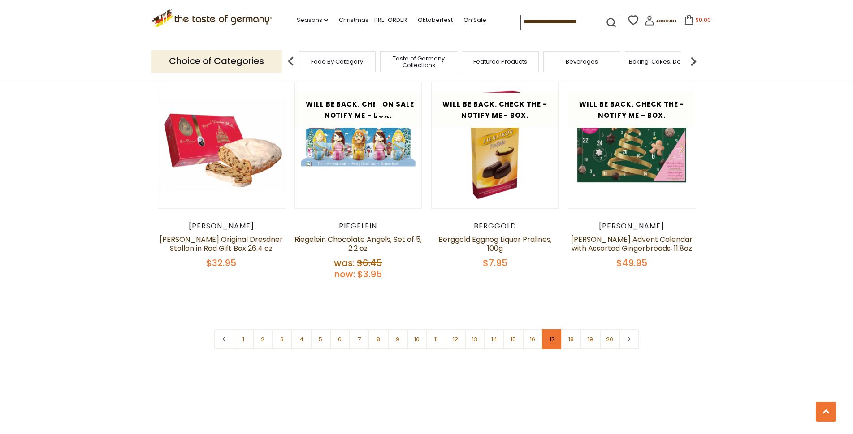
click at [550, 329] on link "17" at bounding box center [552, 339] width 20 height 20
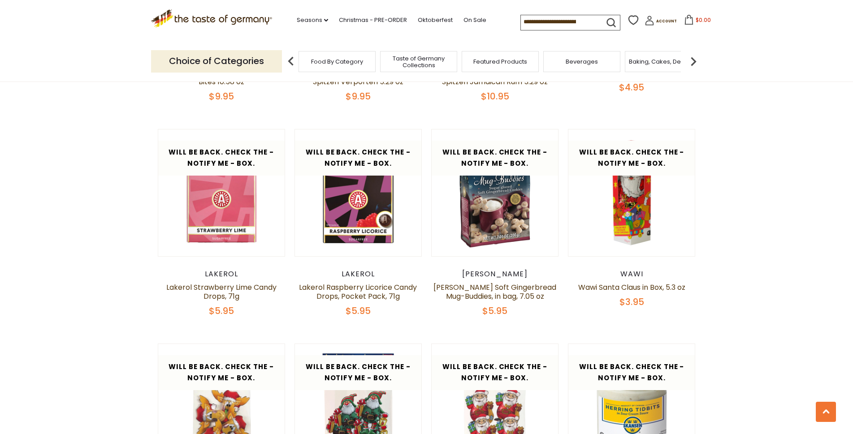
scroll to position [698, 0]
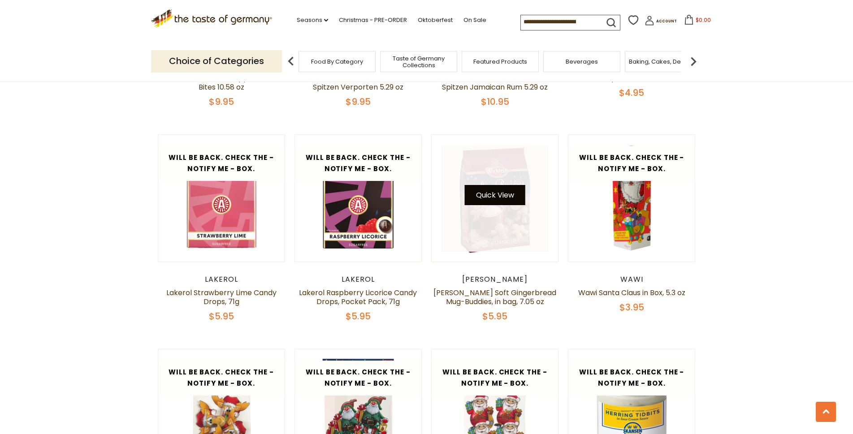
click at [485, 197] on button "Quick View" at bounding box center [495, 195] width 61 height 20
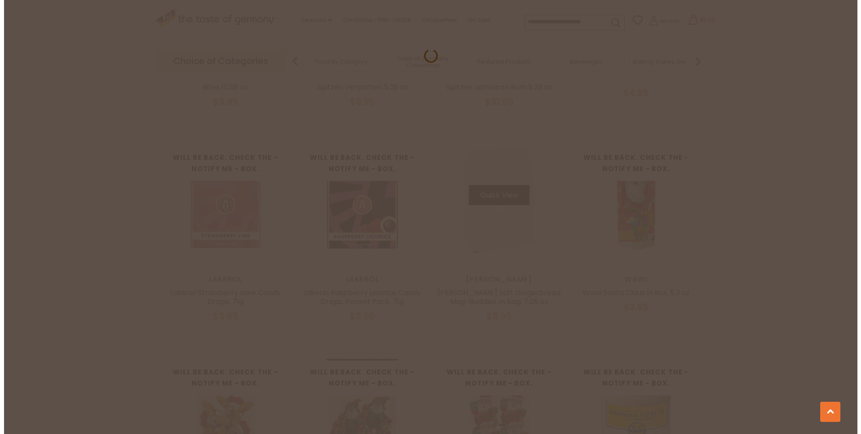
scroll to position [699, 0]
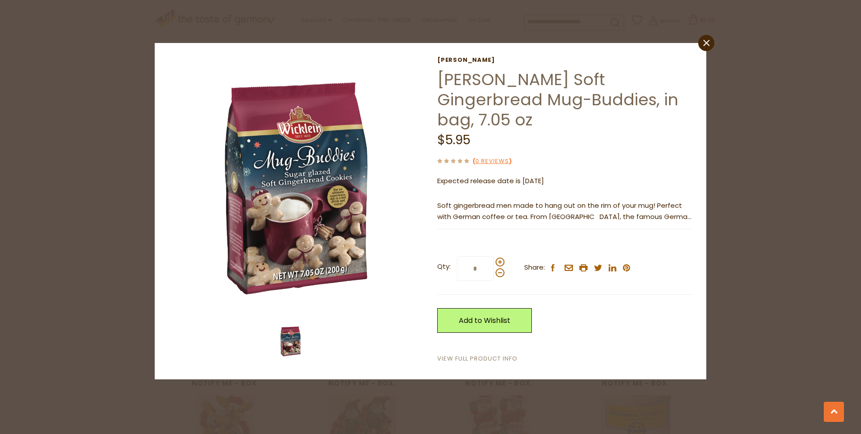
click at [469, 355] on link "View Full Product Info" at bounding box center [477, 359] width 80 height 9
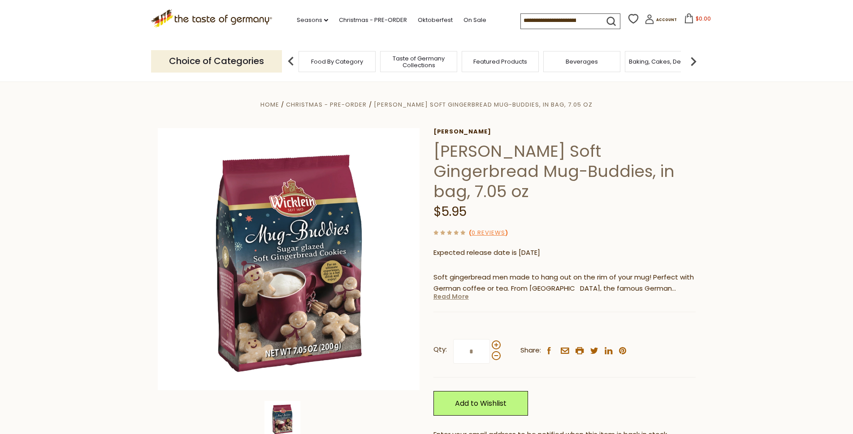
click at [454, 292] on link "Read More" at bounding box center [450, 296] width 35 height 9
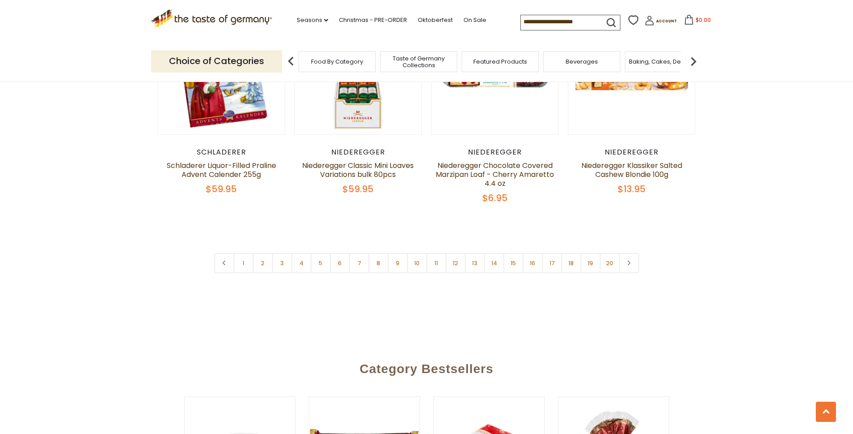
scroll to position [2155, 0]
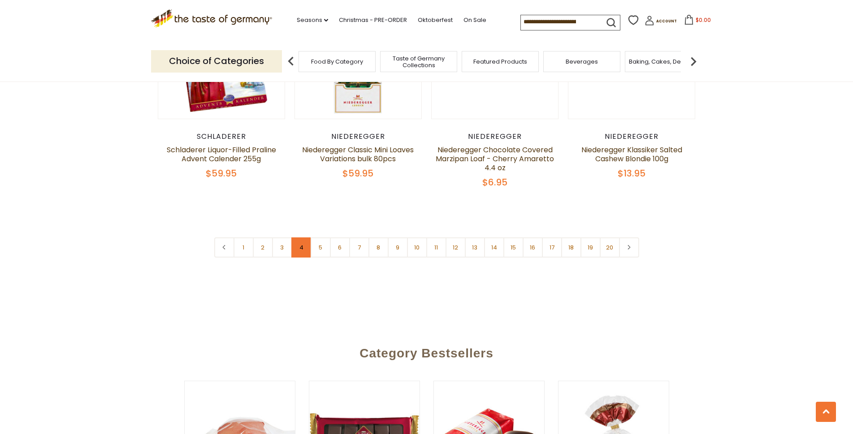
click at [302, 253] on link "4" at bounding box center [301, 248] width 20 height 20
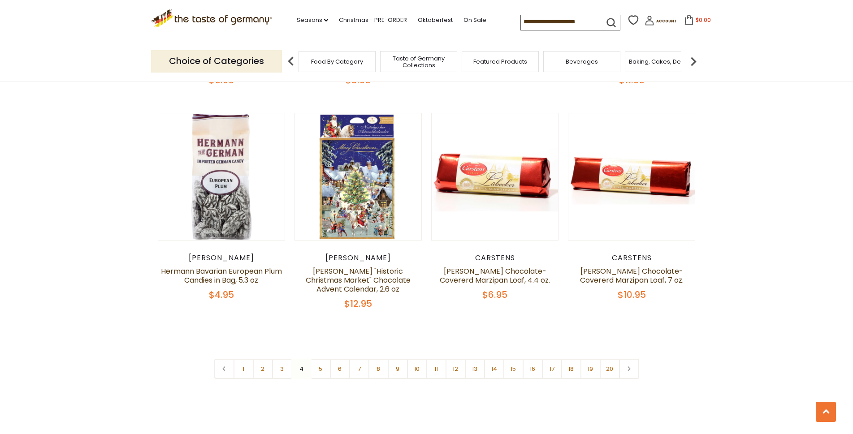
scroll to position [2074, 0]
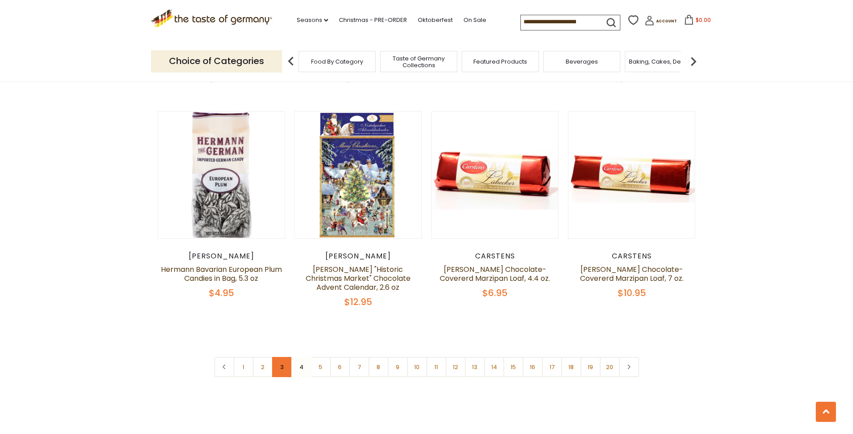
click at [284, 357] on link "3" at bounding box center [282, 367] width 20 height 20
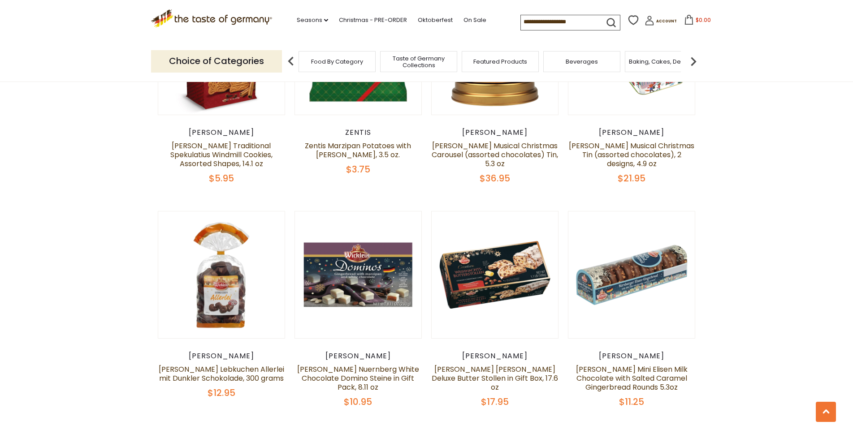
scroll to position [1071, 0]
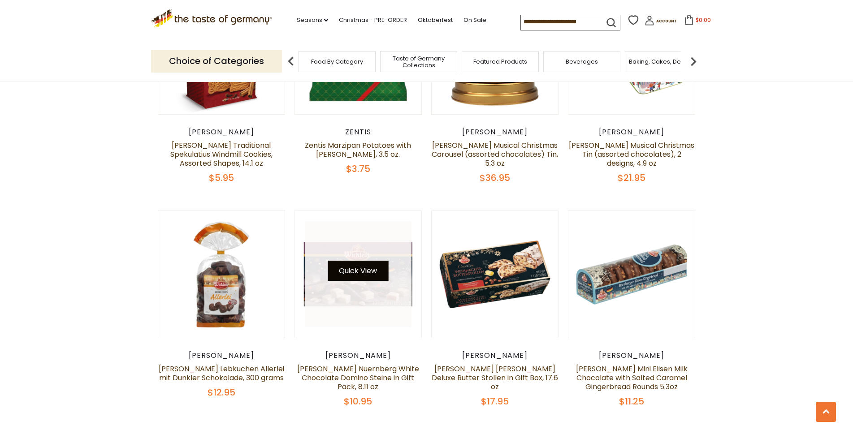
click at [357, 261] on button "Quick View" at bounding box center [358, 271] width 61 height 20
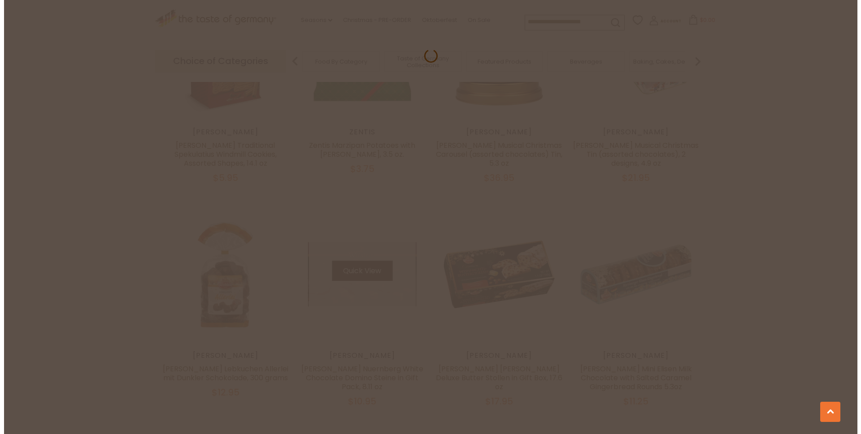
scroll to position [1073, 0]
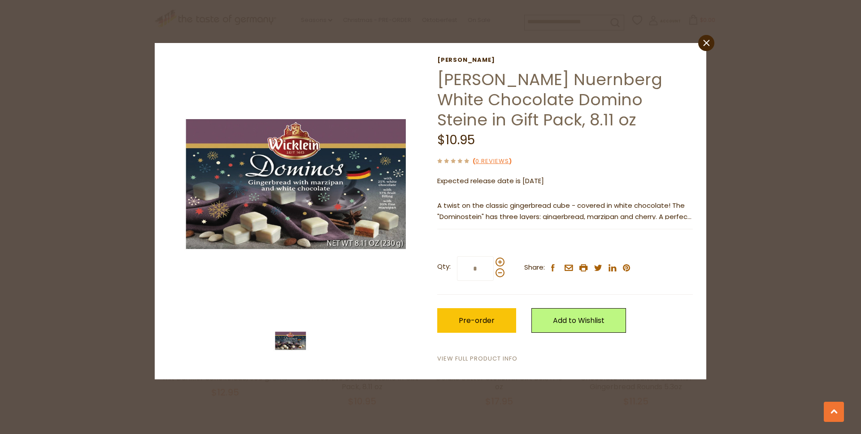
click at [464, 361] on link "View Full Product Info" at bounding box center [477, 359] width 80 height 9
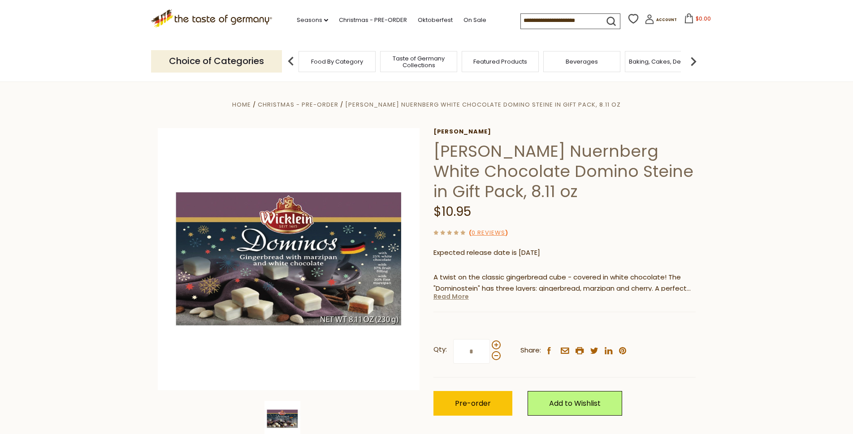
click at [459, 299] on link "Read More" at bounding box center [450, 296] width 35 height 9
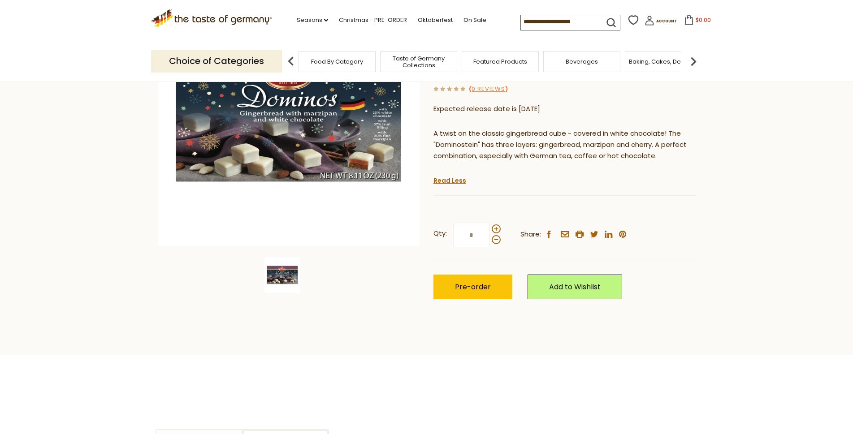
scroll to position [150, 0]
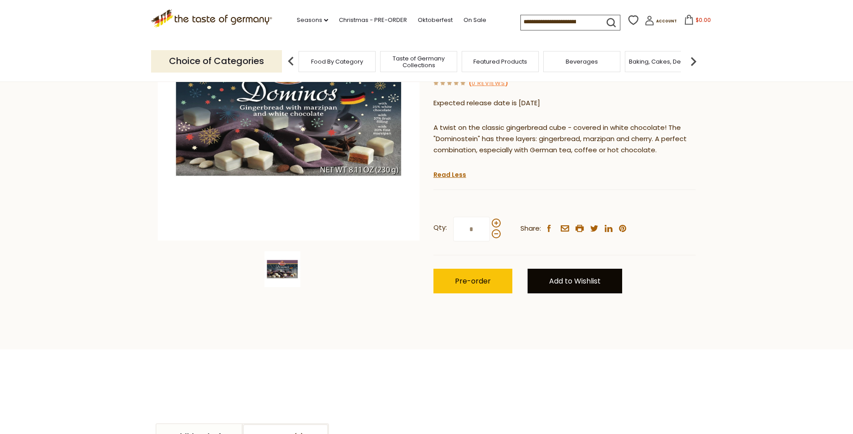
click at [570, 282] on link "Add to Wishlist" at bounding box center [575, 281] width 95 height 25
click at [570, 315] on link "Christmas" at bounding box center [563, 311] width 35 height 9
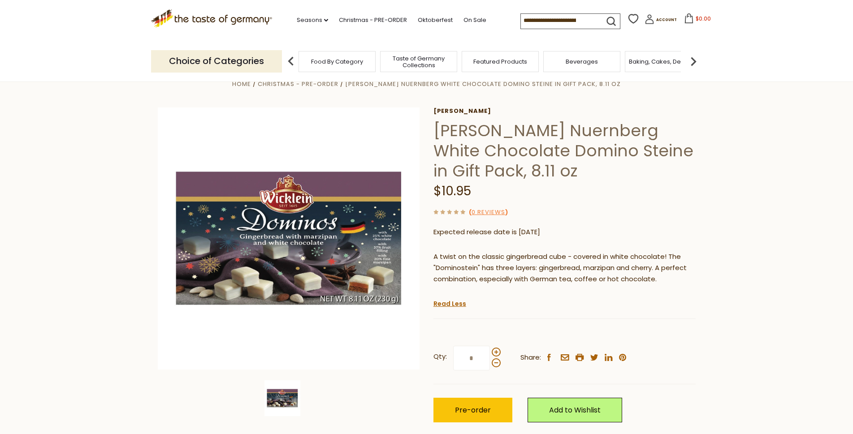
scroll to position [0, 0]
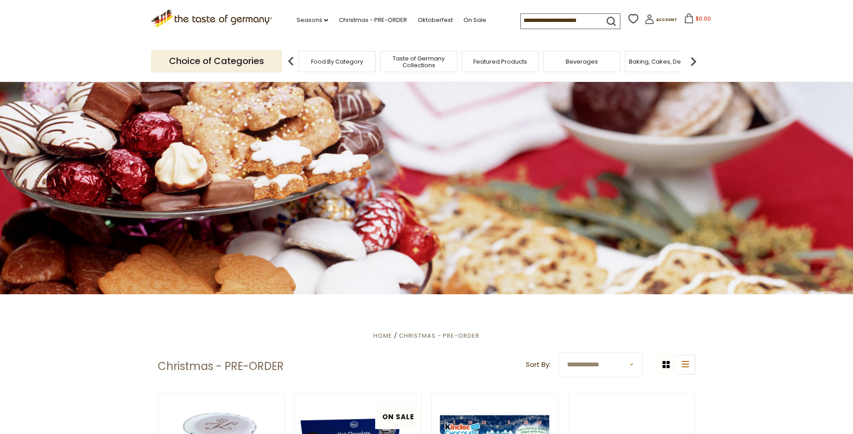
click at [627, 17] on icon at bounding box center [633, 18] width 13 height 13
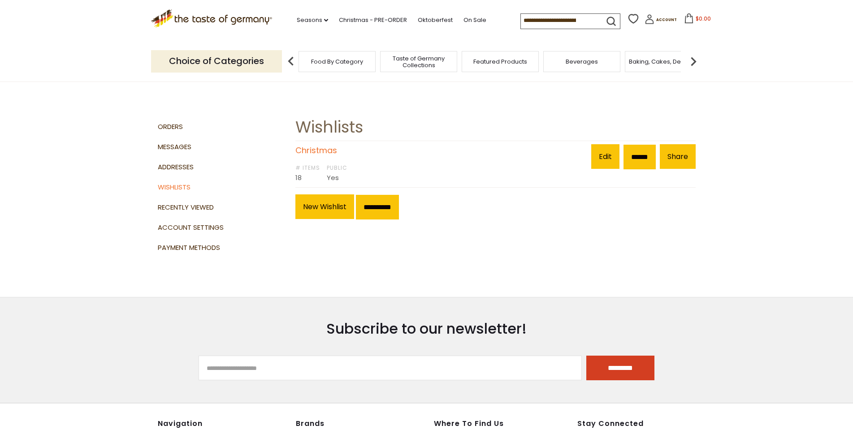
click at [316, 149] on link "Christmas" at bounding box center [316, 150] width 42 height 11
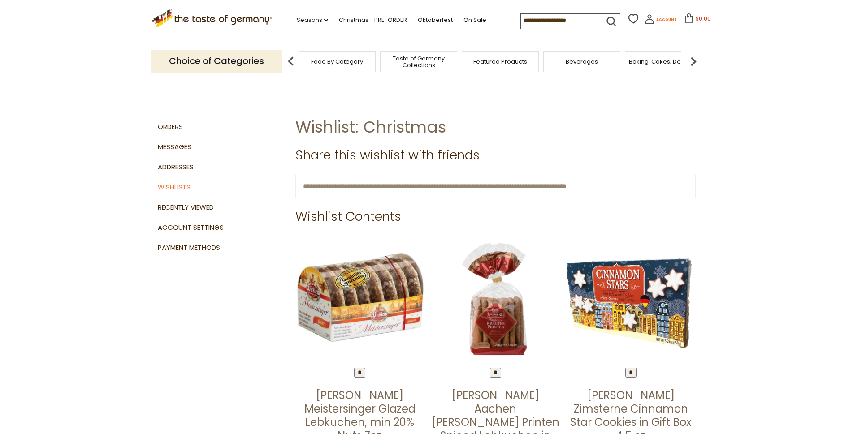
click at [658, 18] on span "Account" at bounding box center [666, 19] width 21 height 5
